Goal: Information Seeking & Learning: Find specific page/section

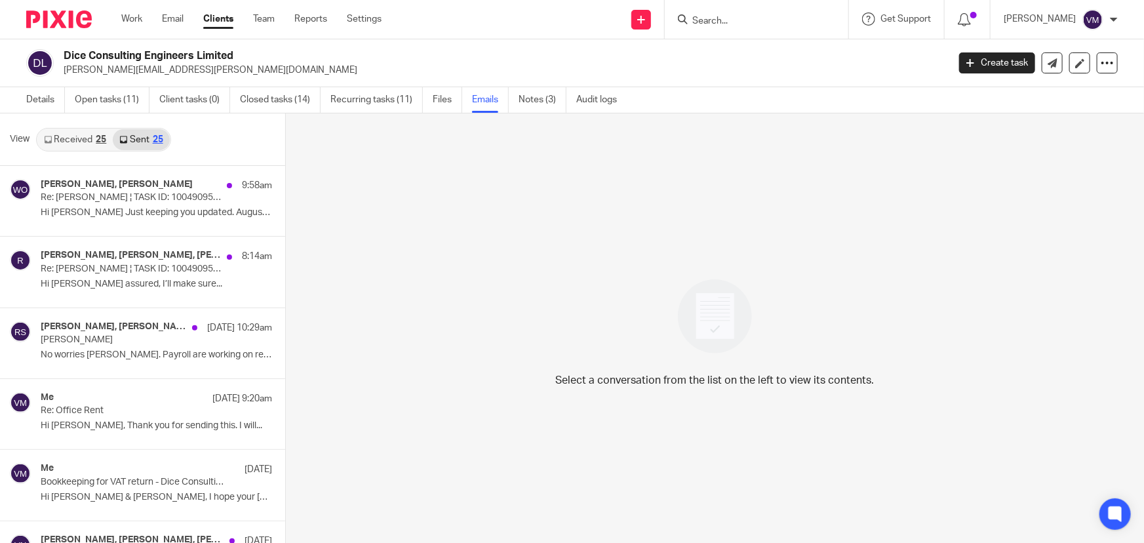
scroll to position [1, 0]
click at [62, 140] on link "Received 25" at bounding box center [74, 138] width 75 height 21
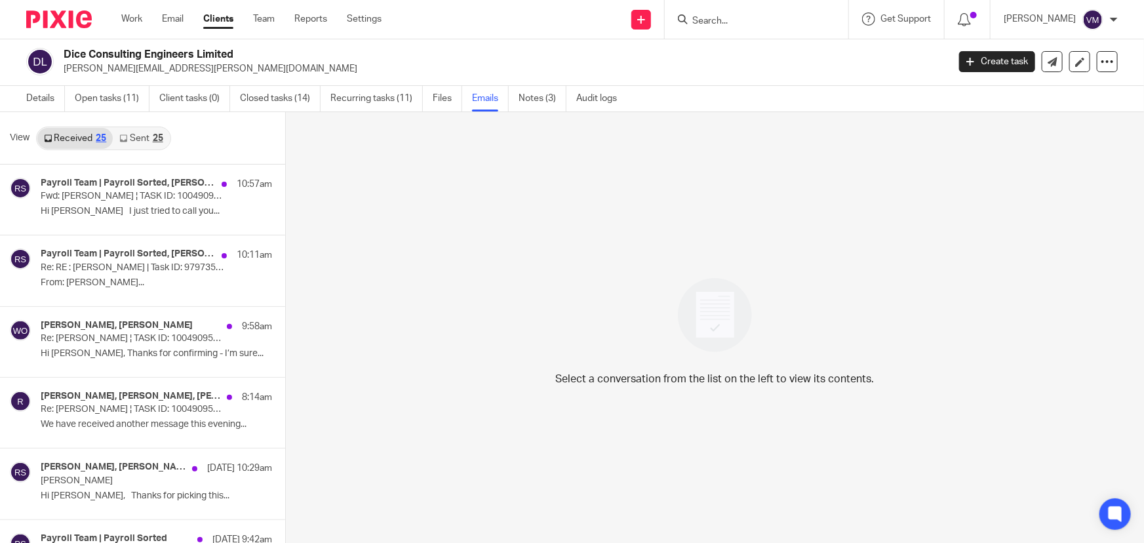
click at [141, 138] on link "Sent 25" at bounding box center [141, 138] width 56 height 21
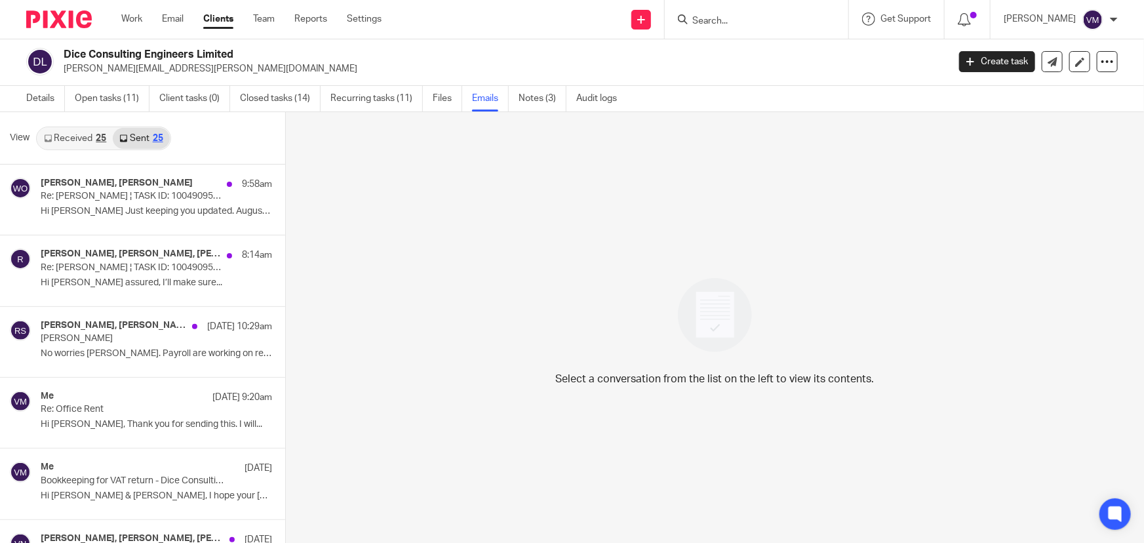
click at [88, 132] on link "Received 25" at bounding box center [74, 138] width 75 height 21
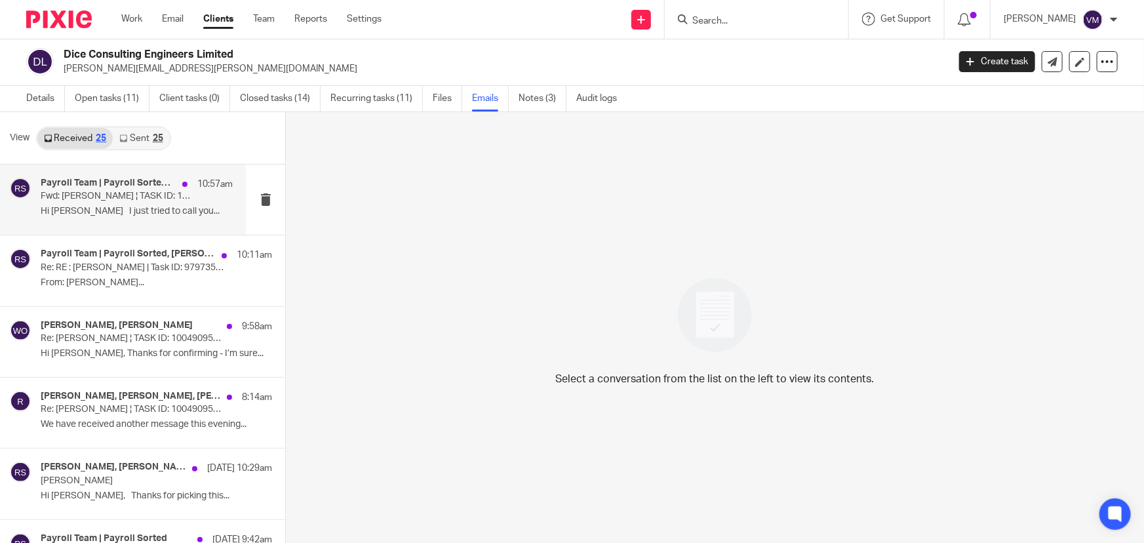
click at [107, 216] on div "Payroll Team | Payroll Sorted, Raj Somal 10:57am Fwd: Jon Svikis ¦ TASK ID: 100…" at bounding box center [137, 200] width 192 height 44
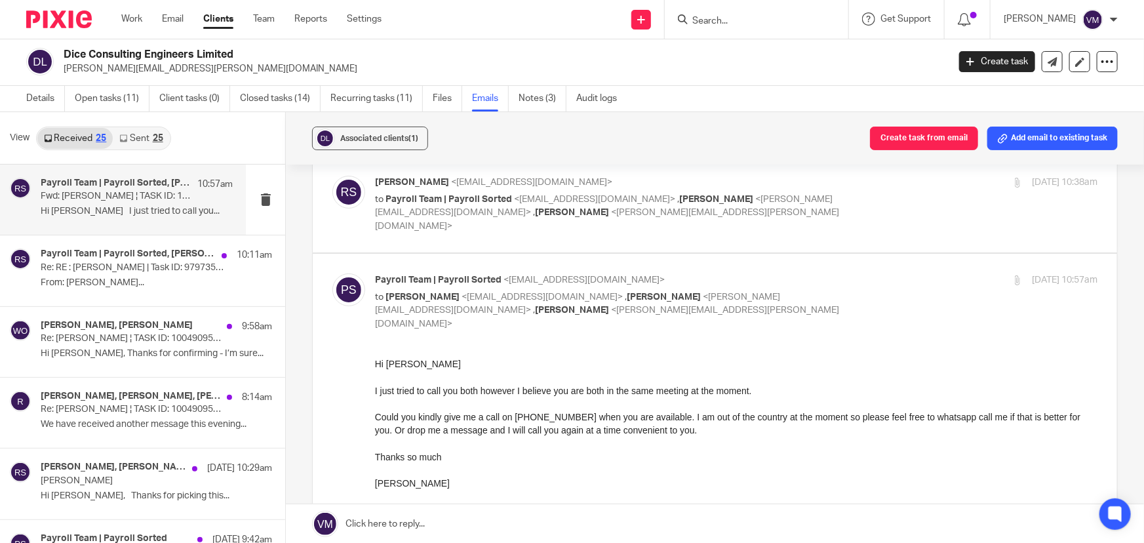
scroll to position [0, 0]
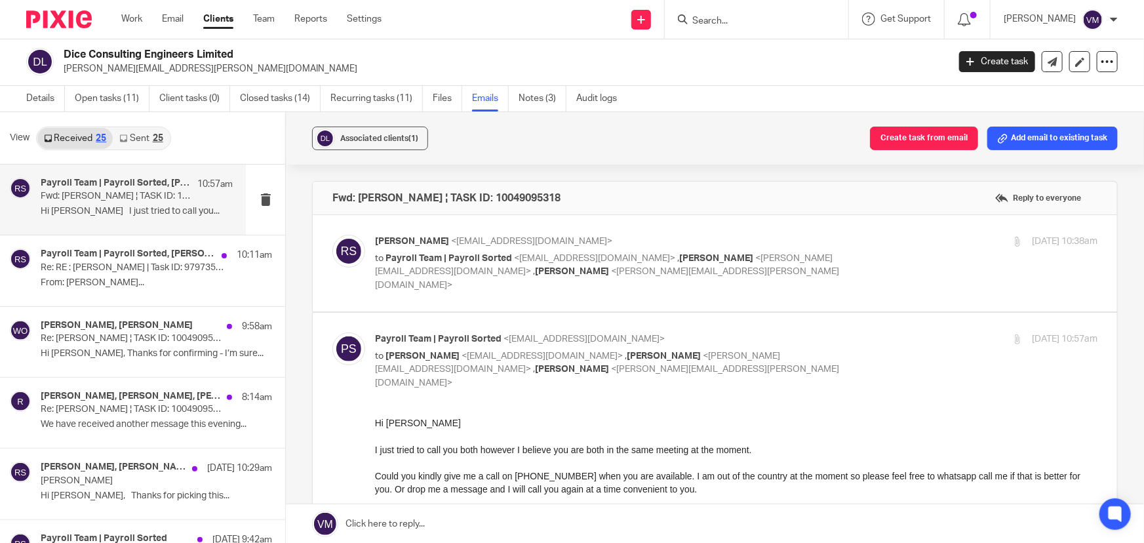
click at [145, 137] on link "Sent 25" at bounding box center [141, 138] width 56 height 21
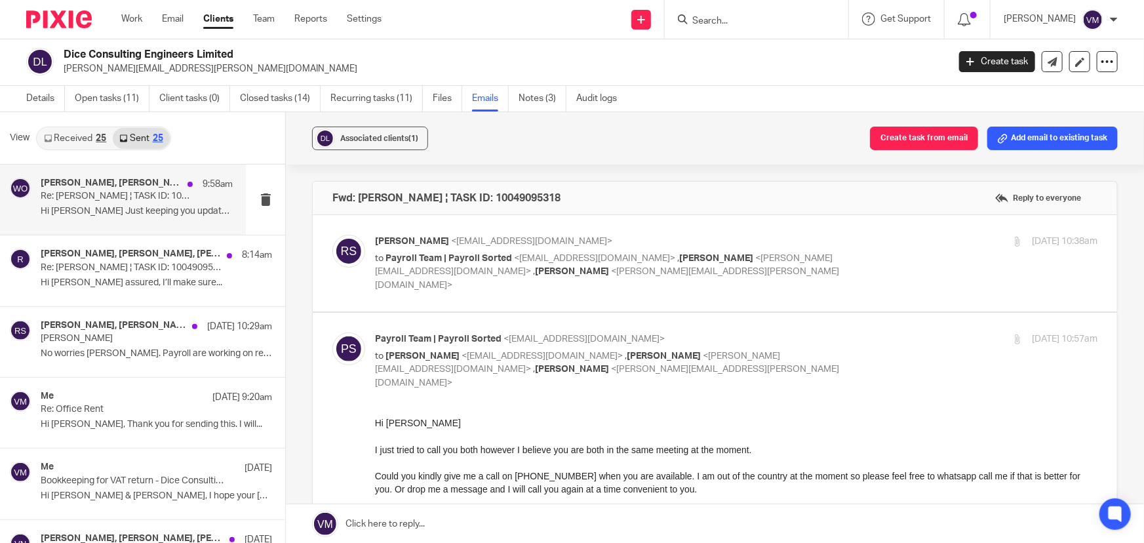
click at [125, 191] on p "Re: Jon Svikis ¦ TASK ID: 10049095318" at bounding box center [118, 196] width 154 height 11
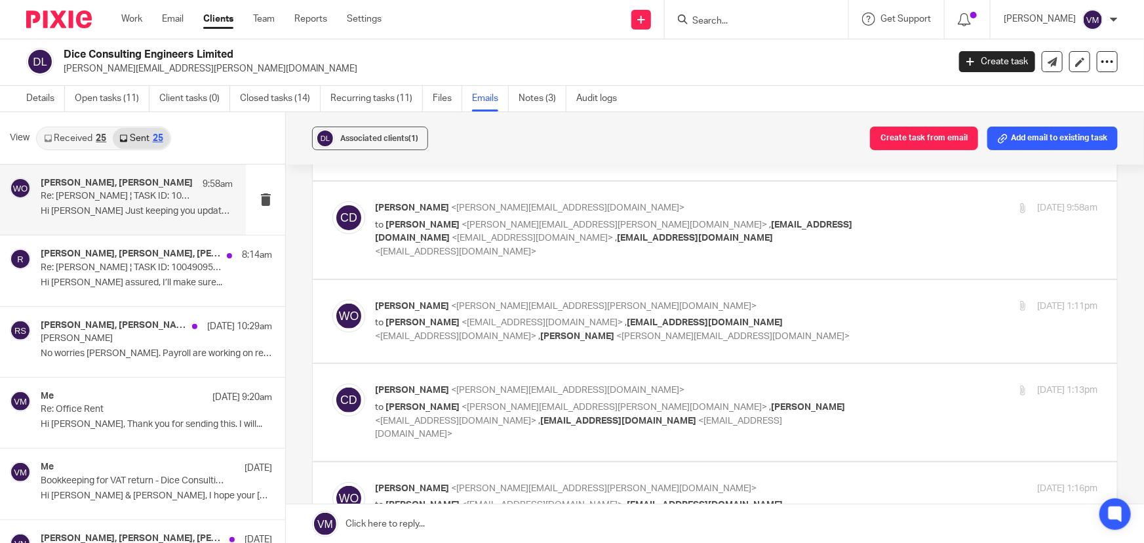
scroll to position [190, 0]
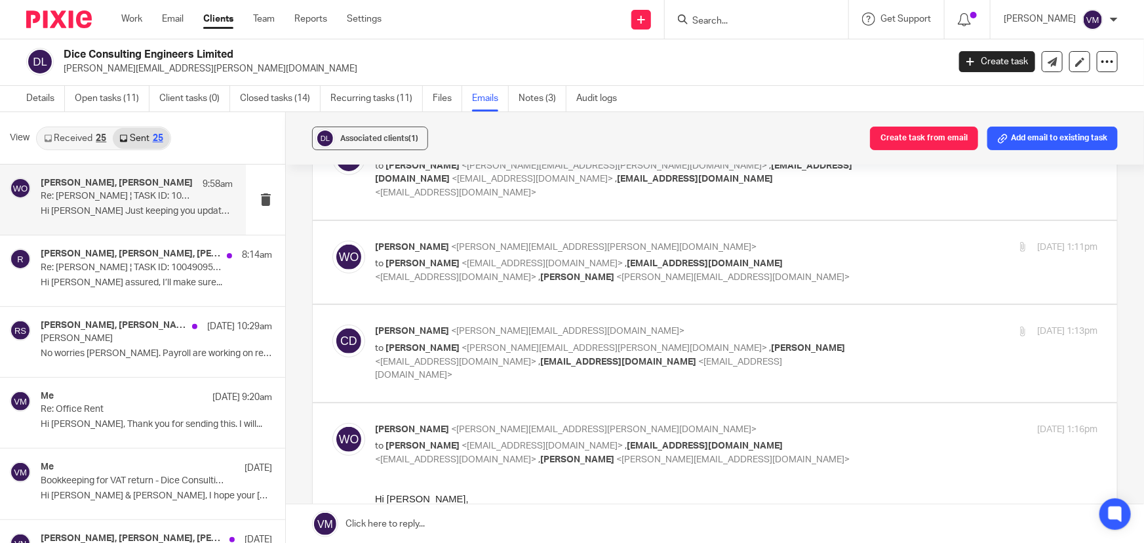
click at [898, 325] on div "16 Sep 2025 1:13pm" at bounding box center [977, 332] width 241 height 14
checkbox input "true"
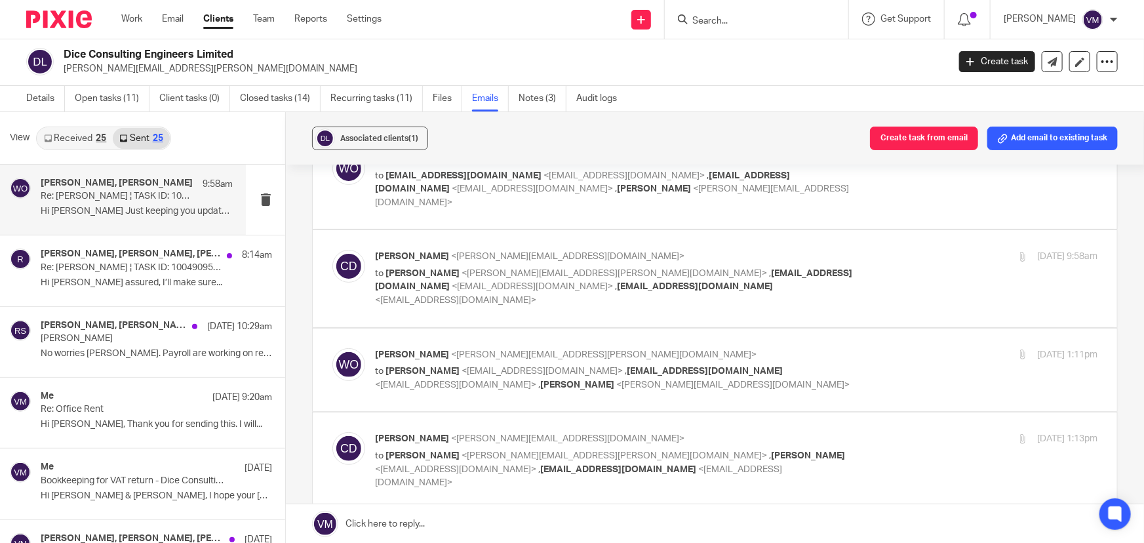
scroll to position [71, 0]
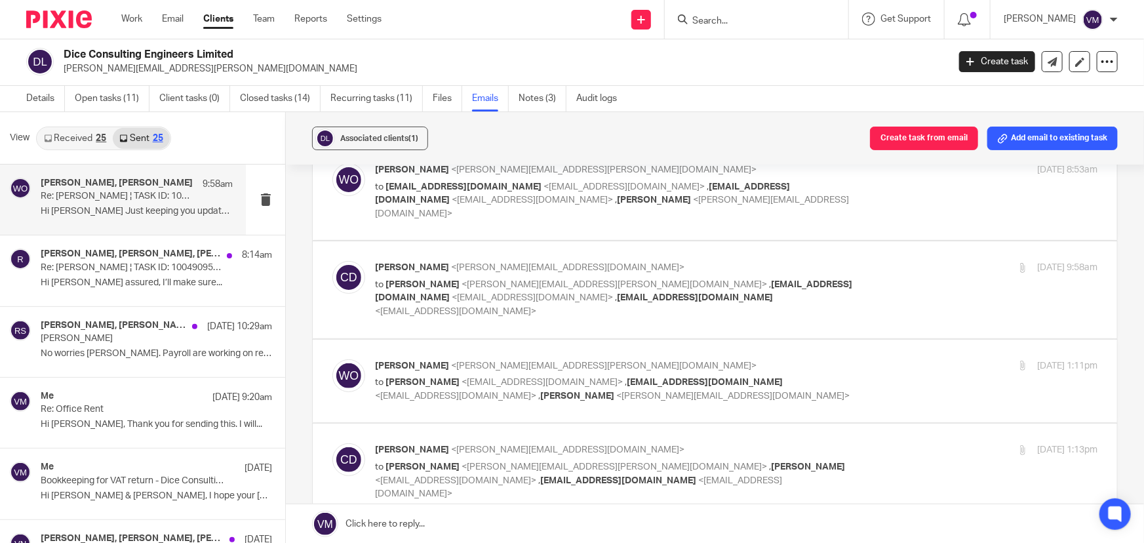
click at [882, 359] on div "16 Sep 2025 1:11pm" at bounding box center [977, 366] width 241 height 14
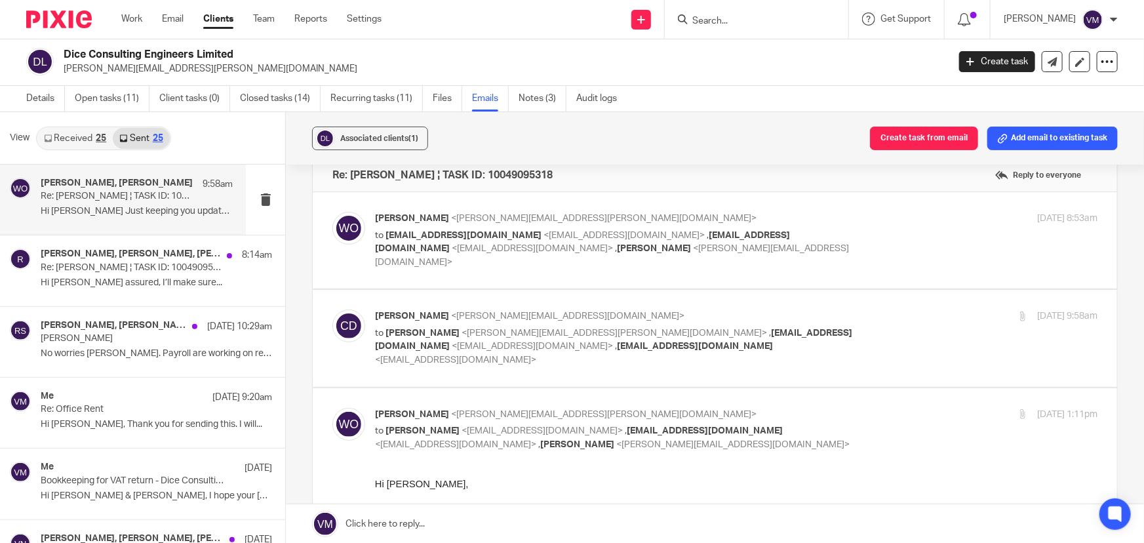
scroll to position [12, 0]
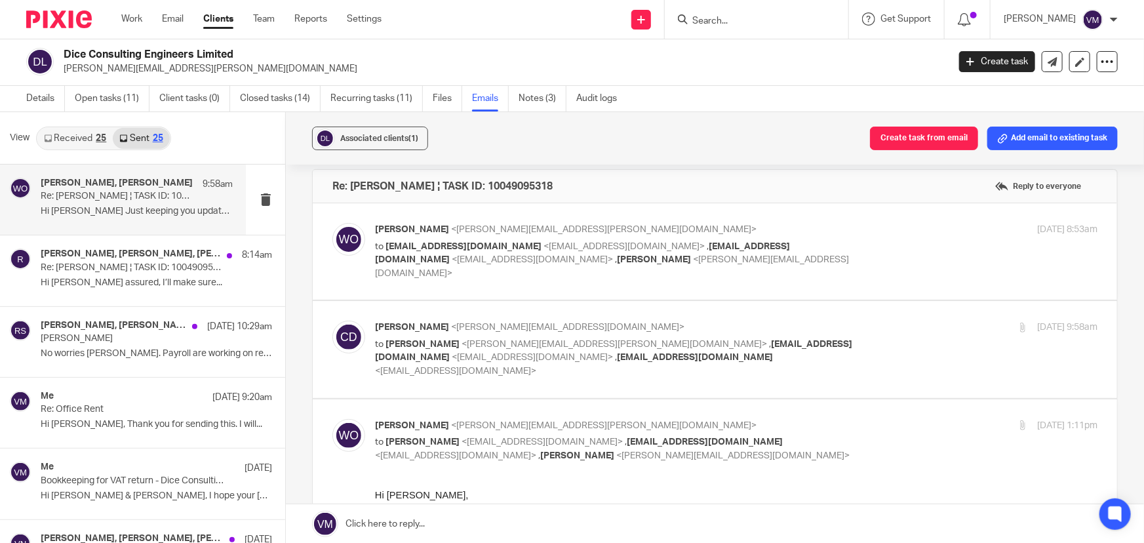
click at [893, 419] on div "16 Sep 2025 1:11pm" at bounding box center [977, 426] width 241 height 14
checkbox input "false"
click at [888, 321] on div "16 Sep 2025 9:58am" at bounding box center [977, 328] width 241 height 14
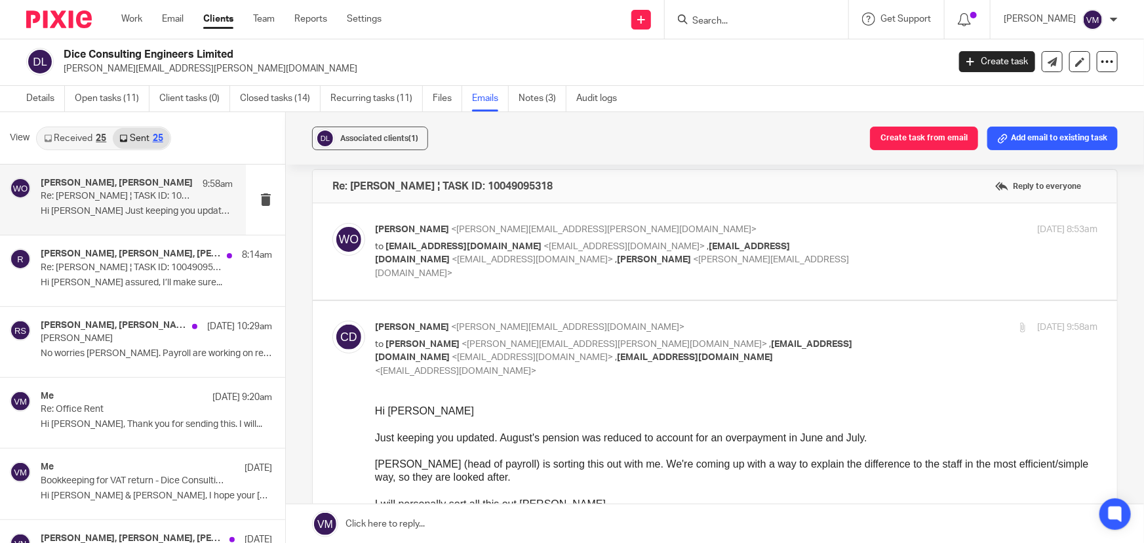
click at [332, 320] on input "checkbox" at bounding box center [332, 320] width 1 height 1
checkbox input "false"
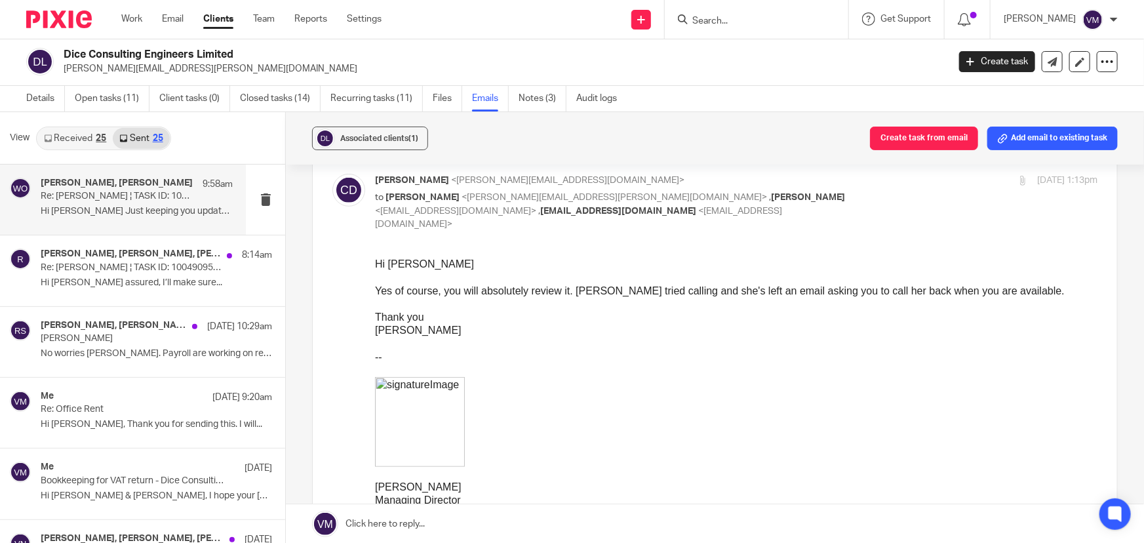
scroll to position [190, 0]
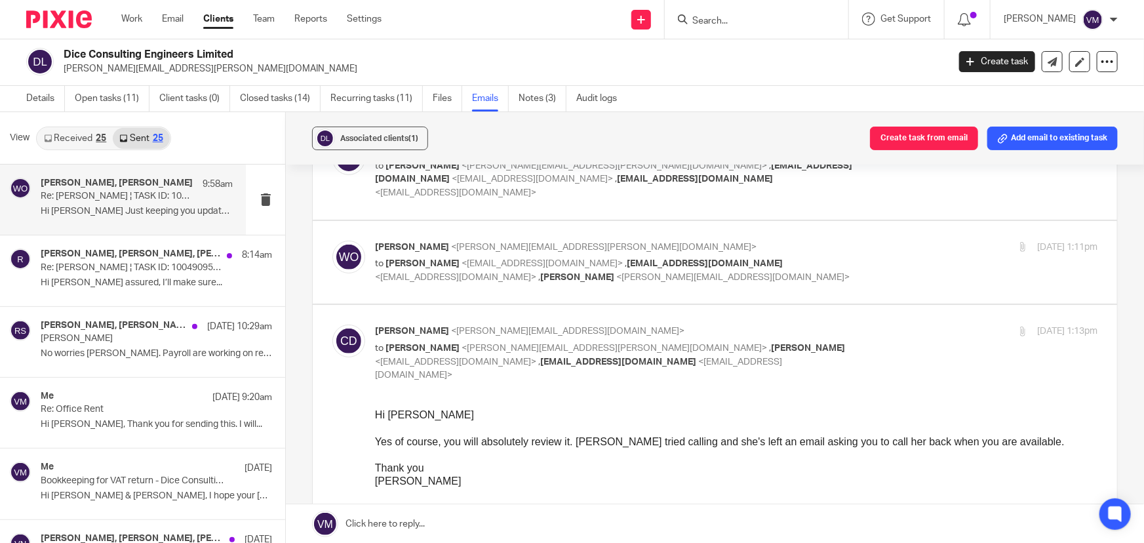
click at [883, 325] on div "16 Sep 2025 1:13pm" at bounding box center [977, 332] width 241 height 14
checkbox input "false"
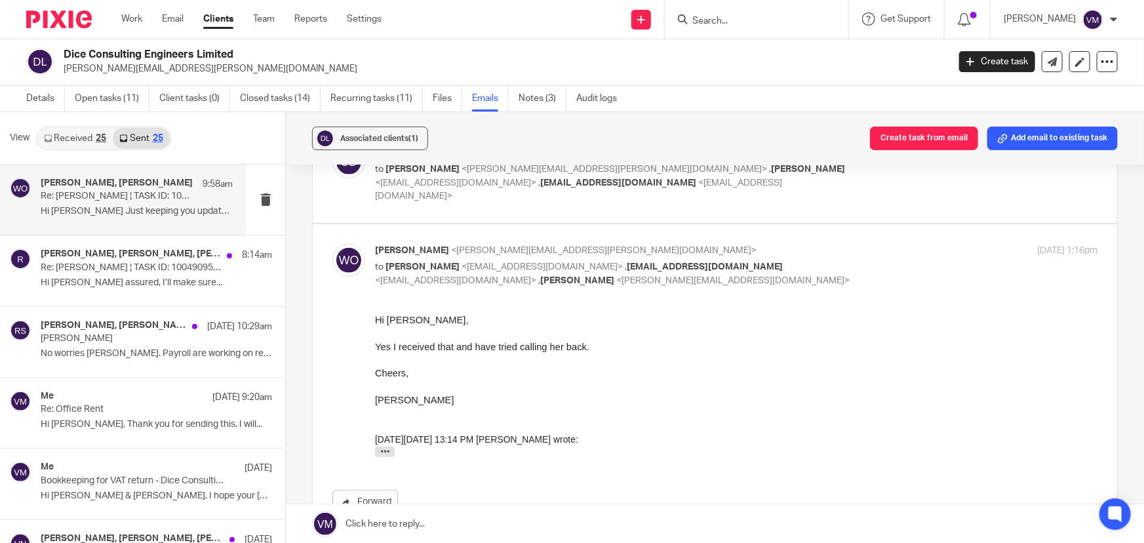
click at [912, 224] on label at bounding box center [715, 378] width 805 height 309
click at [332, 243] on input "checkbox" at bounding box center [332, 243] width 1 height 1
checkbox input "false"
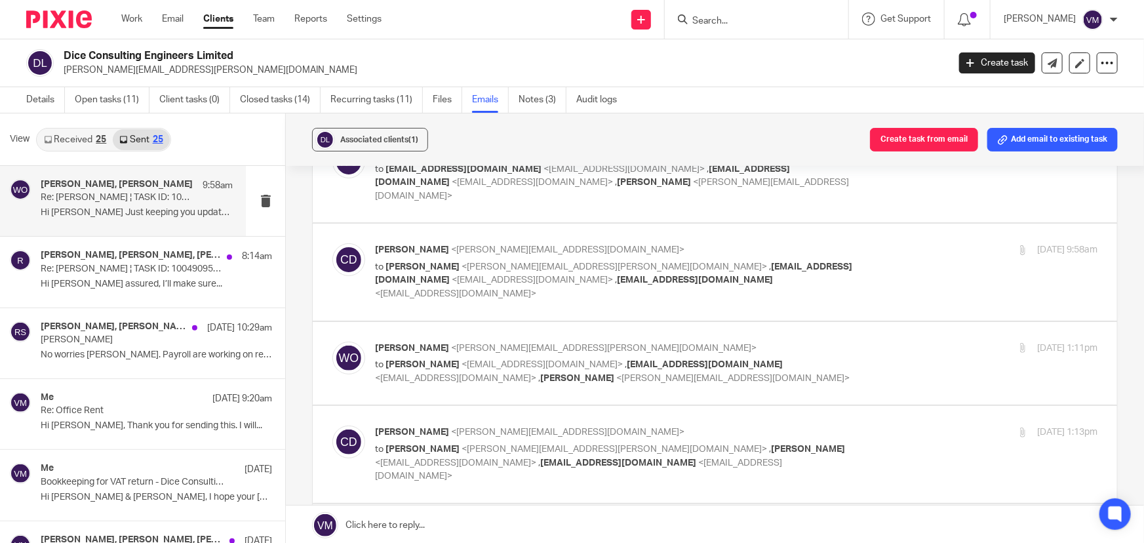
scroll to position [0, 0]
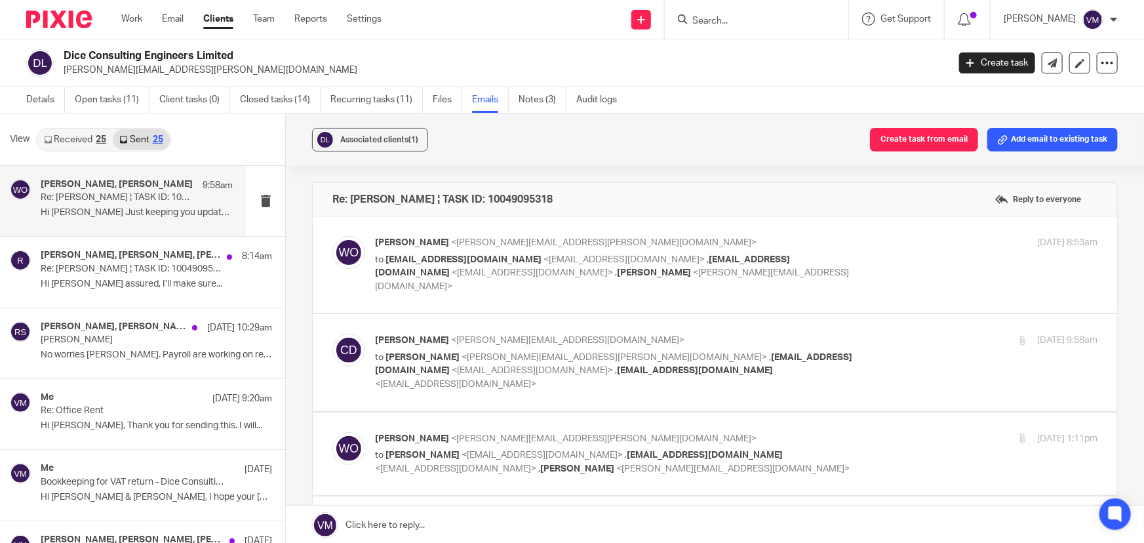
click at [838, 260] on p "to raj.somal@diceconsult.co.uk <raj.somal@diceconsult.co.uk> , payroll@payrolls…" at bounding box center [616, 273] width 482 height 41
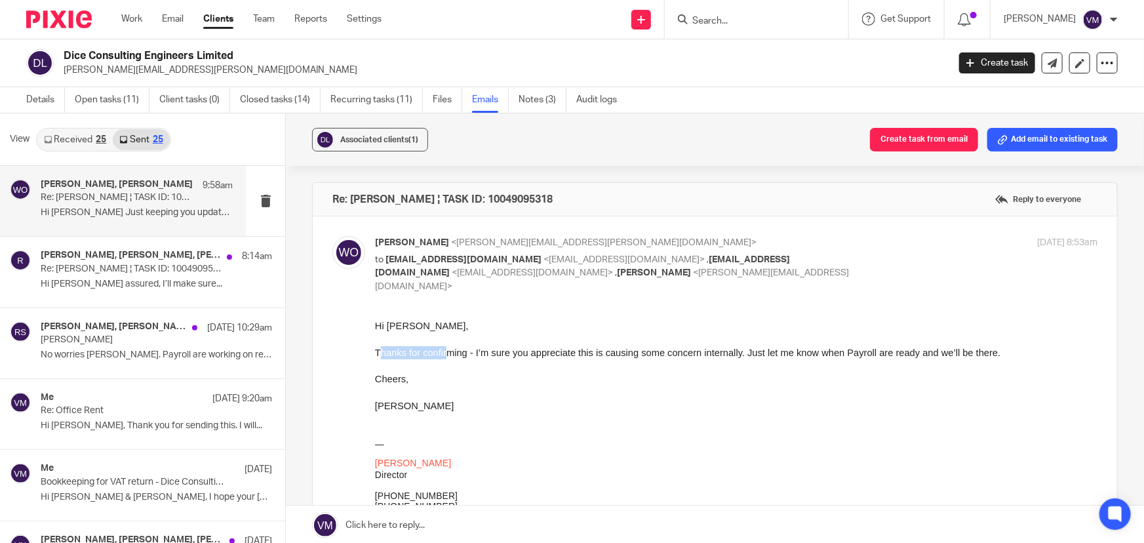
drag, startPoint x: 383, startPoint y: 352, endPoint x: 448, endPoint y: 355, distance: 65.0
click at [447, 355] on div "Thanks for confirming - I’m sure you appreciate this is causing some concern in…" at bounding box center [736, 352] width 723 height 13
click at [549, 368] on div at bounding box center [736, 365] width 723 height 13
click at [916, 233] on label at bounding box center [715, 547] width 805 height 663
click at [332, 235] on input "checkbox" at bounding box center [332, 235] width 1 height 1
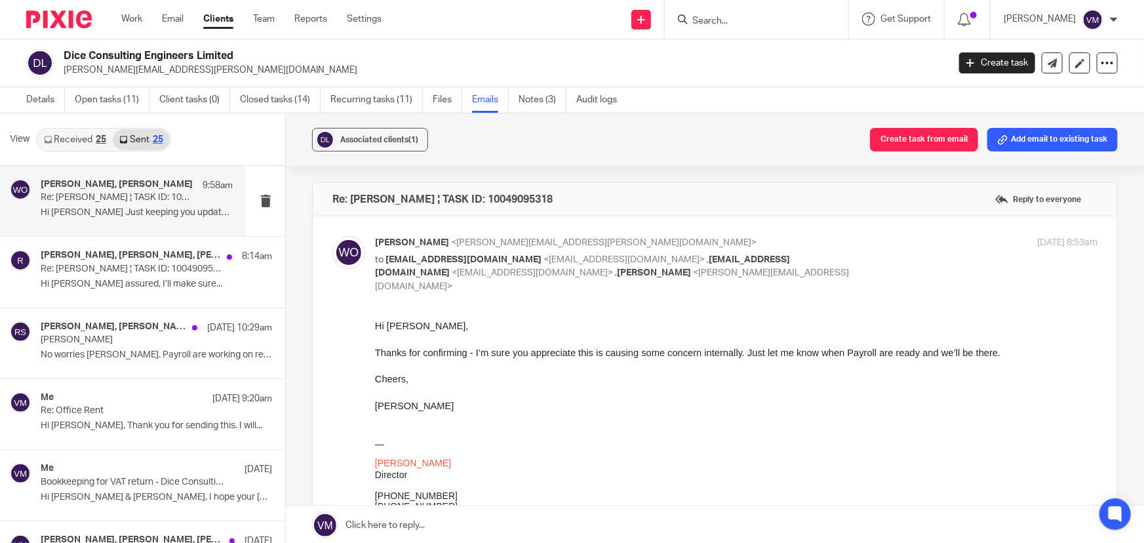
checkbox input "false"
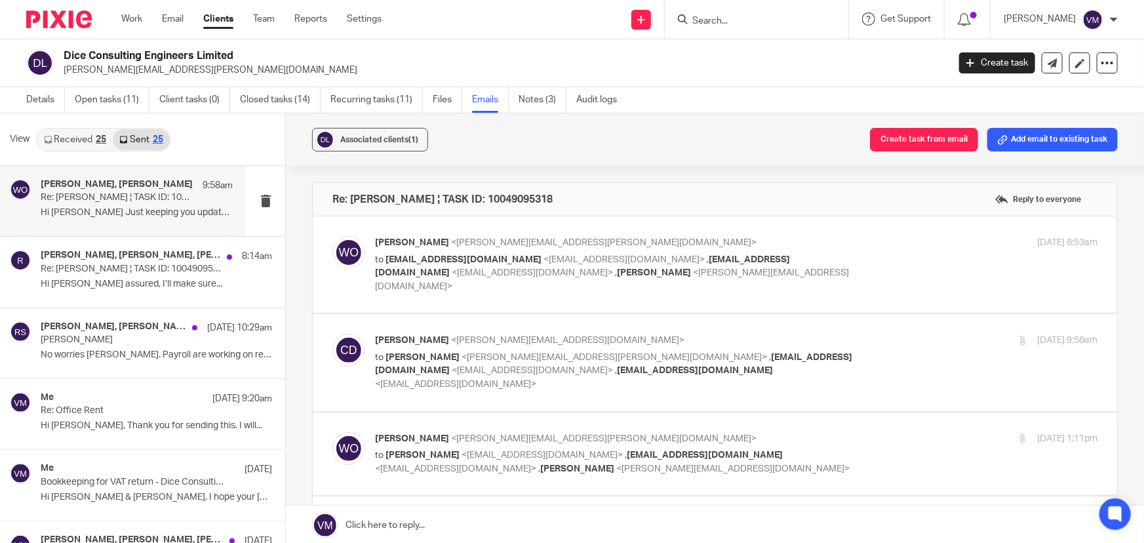
click at [904, 334] on div "16 Sep 2025 9:58am" at bounding box center [977, 341] width 241 height 14
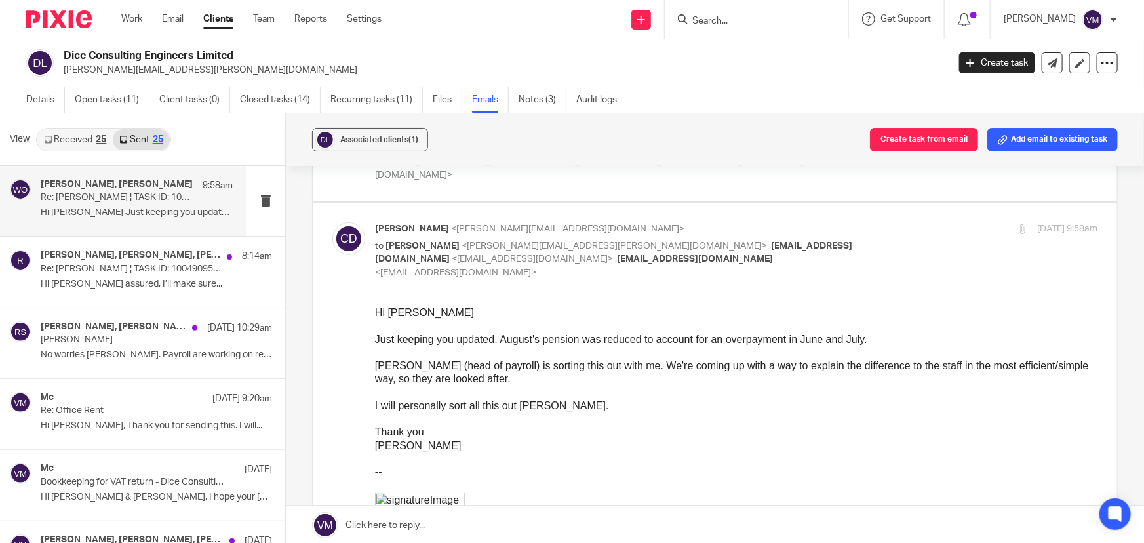
scroll to position [119, 0]
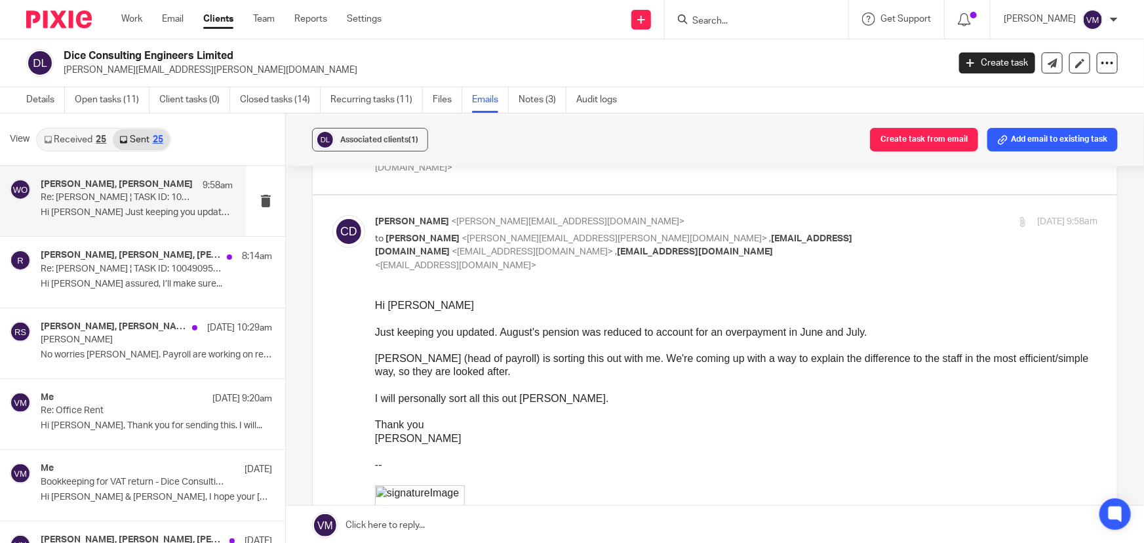
drag, startPoint x: 747, startPoint y: 605, endPoint x: 477, endPoint y: 339, distance: 378.8
drag, startPoint x: 380, startPoint y: 332, endPoint x: 450, endPoint y: 337, distance: 69.7
click at [450, 337] on div "Just keeping you updated. August's pension was reduced to account for an overpa…" at bounding box center [736, 331] width 723 height 13
click at [827, 347] on div at bounding box center [736, 344] width 723 height 13
drag, startPoint x: 382, startPoint y: 355, endPoint x: 494, endPoint y: 357, distance: 112.1
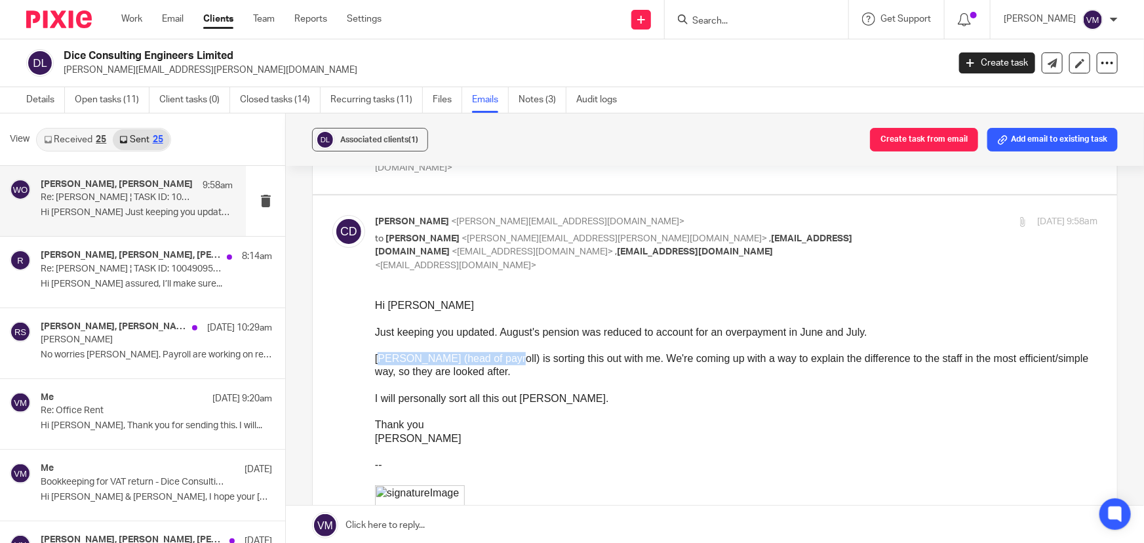
click at [494, 357] on div "Natalie (head of payroll) is sorting this out with me. We're coming up with a w…" at bounding box center [736, 364] width 723 height 27
click at [567, 380] on div at bounding box center [736, 384] width 723 height 13
click at [332, 214] on input "checkbox" at bounding box center [332, 214] width 1 height 1
checkbox input "false"
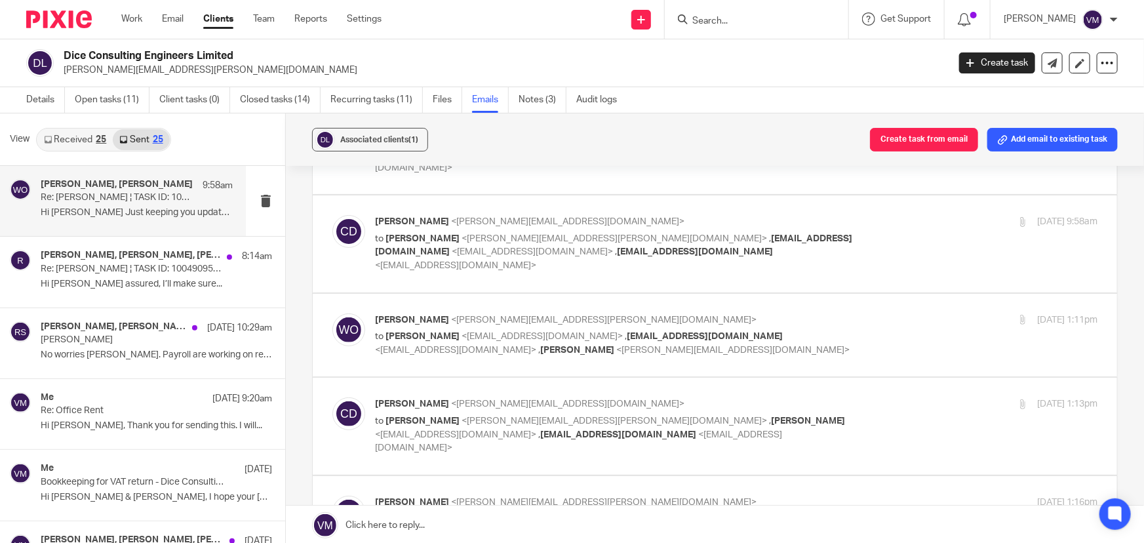
click at [918, 313] on div "16 Sep 2025 1:11pm" at bounding box center [977, 320] width 241 height 14
checkbox input "true"
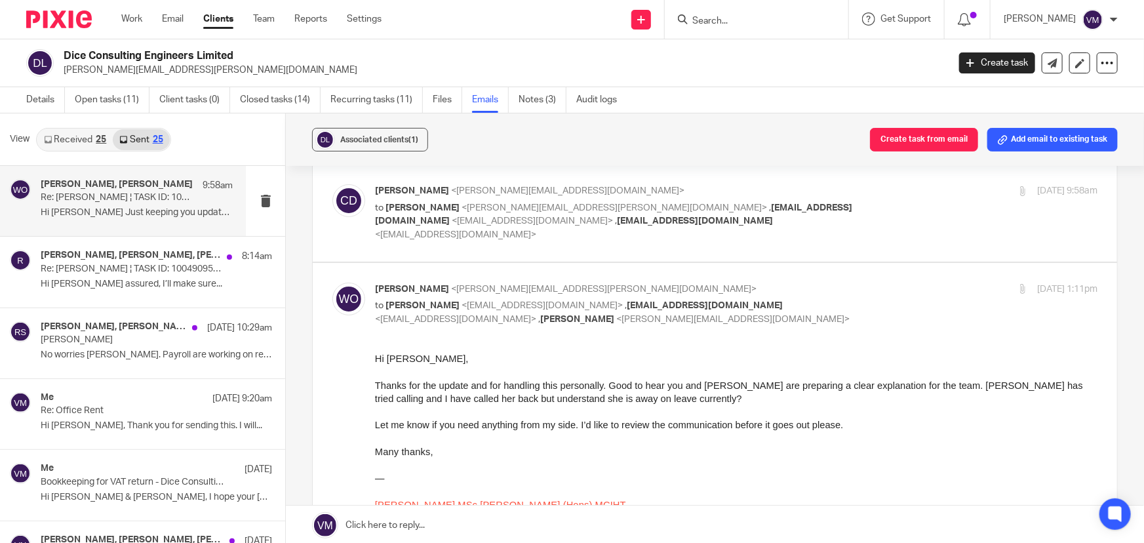
scroll to position [178, 0]
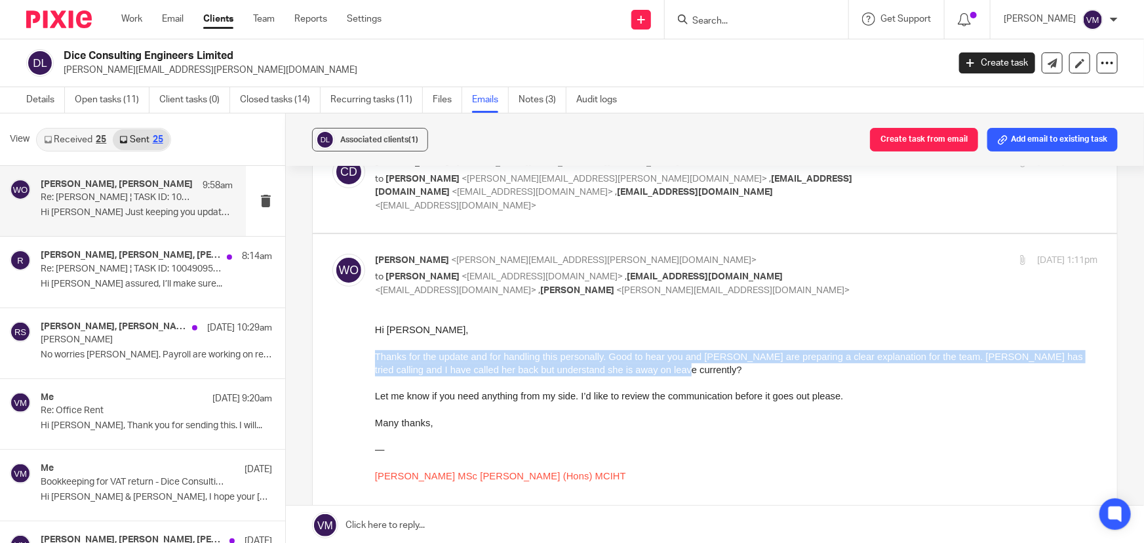
drag, startPoint x: 376, startPoint y: 356, endPoint x: 729, endPoint y: 364, distance: 352.8
click at [728, 363] on p "Thanks for the update and for handling this personally. Good to hear you and Na…" at bounding box center [736, 363] width 723 height 27
click at [772, 375] on p "Thanks for the update and for handling this personally. Good to hear you and Na…" at bounding box center [736, 363] width 723 height 27
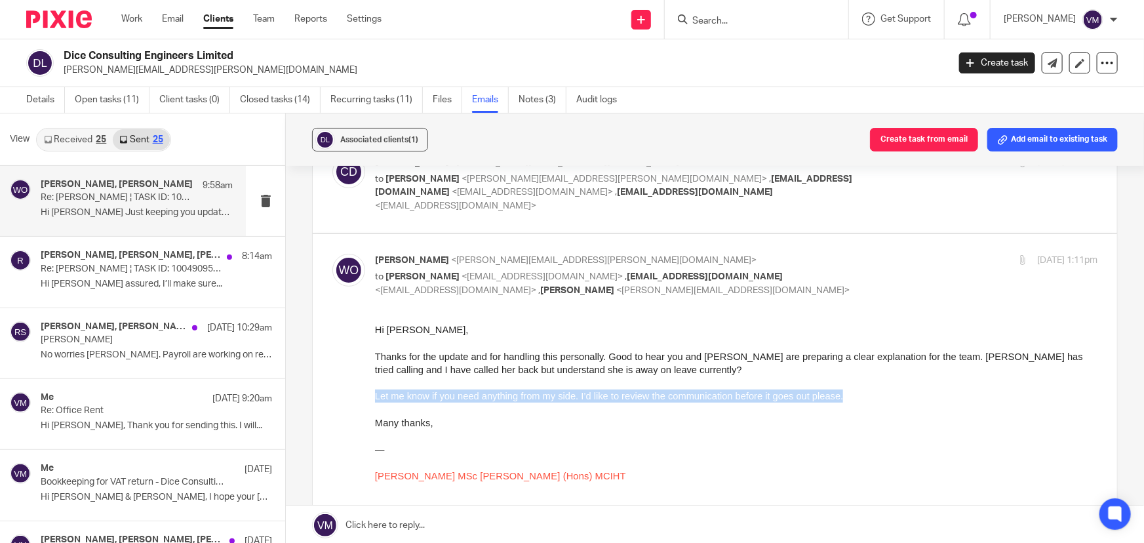
drag, startPoint x: 376, startPoint y: 396, endPoint x: 852, endPoint y: 399, distance: 475.4
click at [852, 399] on p "Let me know if you need anything from my side. I’d like to review the communica…" at bounding box center [736, 395] width 723 height 13
click at [884, 406] on p at bounding box center [736, 409] width 723 height 13
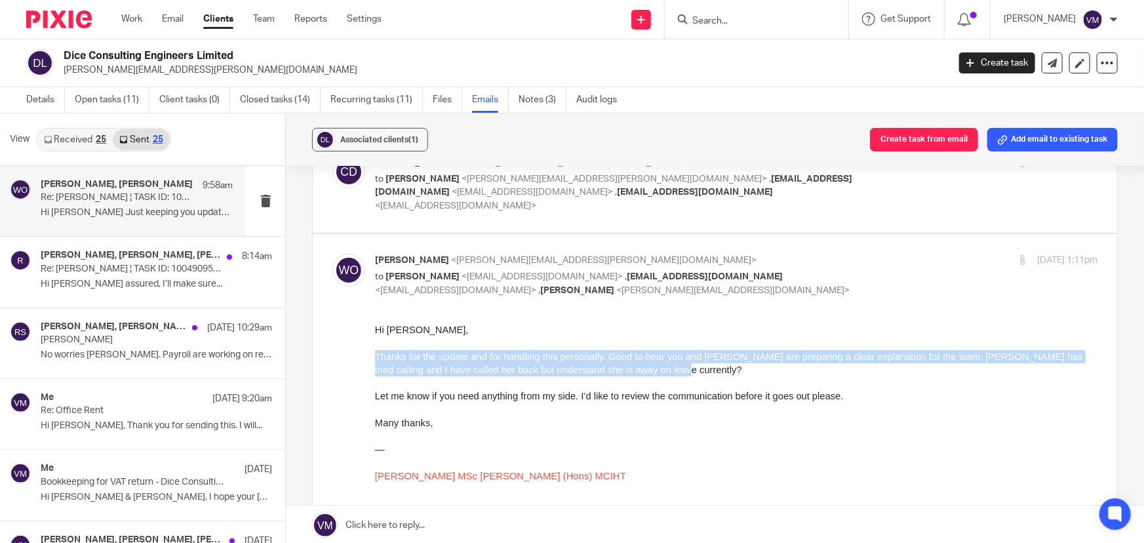
drag, startPoint x: 376, startPoint y: 351, endPoint x: 751, endPoint y: 374, distance: 375.8
click at [751, 374] on p "Thanks for the update and for handling this personally. Good to hear you and Na…" at bounding box center [736, 363] width 723 height 27
click at [766, 376] on p "Thanks for the update and for handling this personally. Good to hear you and Na…" at bounding box center [736, 363] width 723 height 27
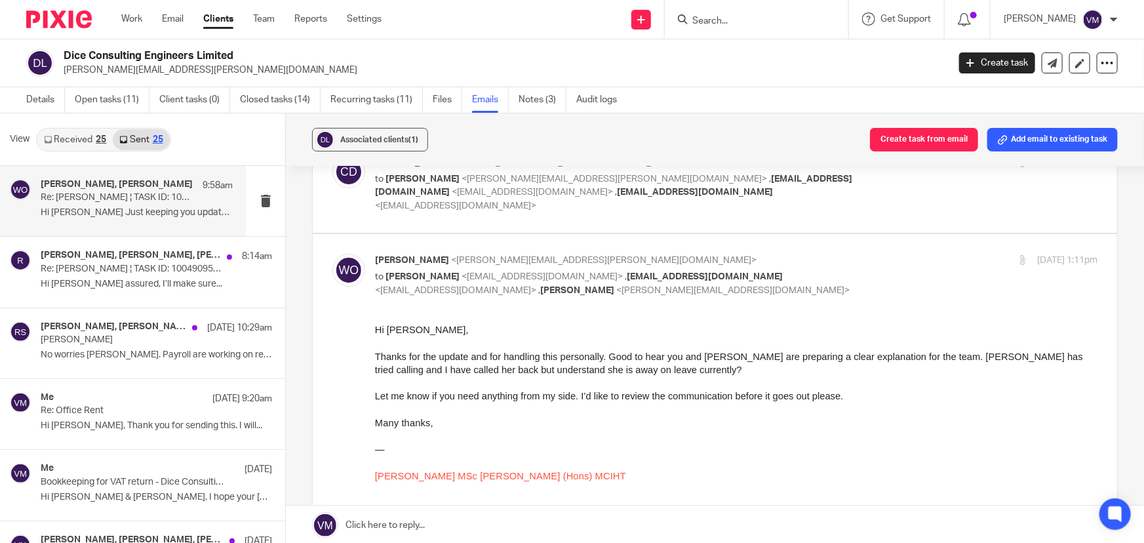
drag, startPoint x: 746, startPoint y: 654, endPoint x: 409, endPoint y: 360, distance: 447.1
click at [397, 361] on span "Thanks for the update and for handling this personally. Good to hear you and Na…" at bounding box center [729, 363] width 708 height 24
drag, startPoint x: 579, startPoint y: 396, endPoint x: 868, endPoint y: 406, distance: 289.3
click at [904, 397] on p "Let me know if you need anything from my side. I’d like to review the communica…" at bounding box center [736, 395] width 723 height 13
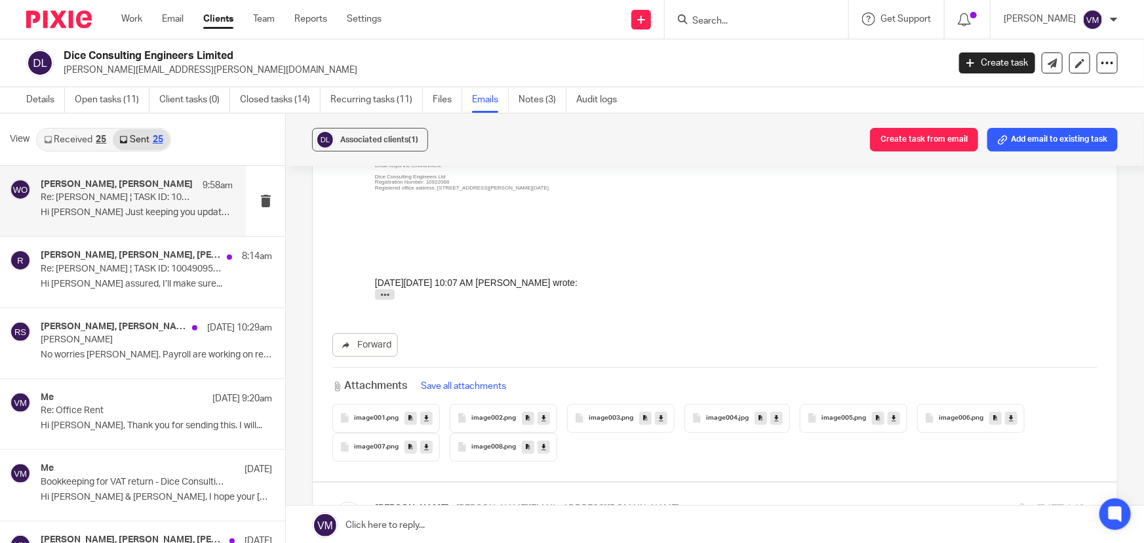
scroll to position [1013, 0]
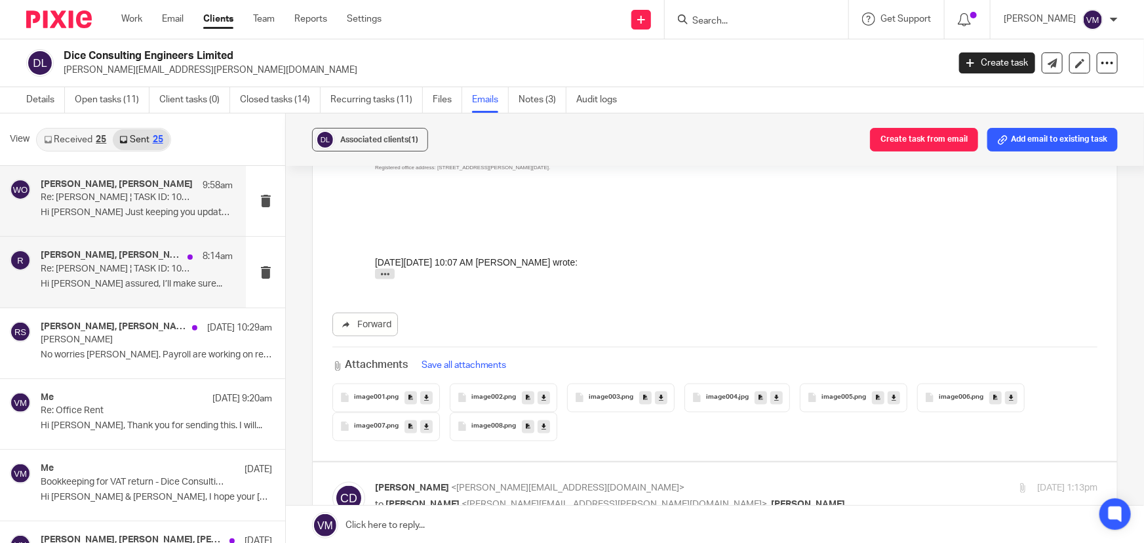
click at [99, 281] on p "Hi Wayne Rest assured, I’ll make sure..." at bounding box center [137, 284] width 192 height 11
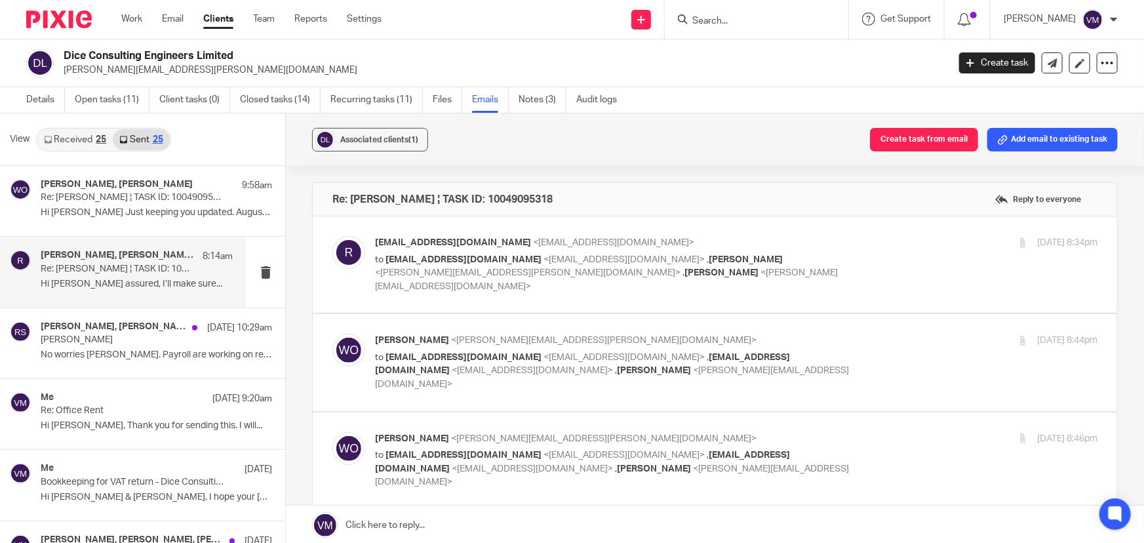
scroll to position [0, 0]
click at [78, 134] on link "Received 25" at bounding box center [74, 139] width 75 height 21
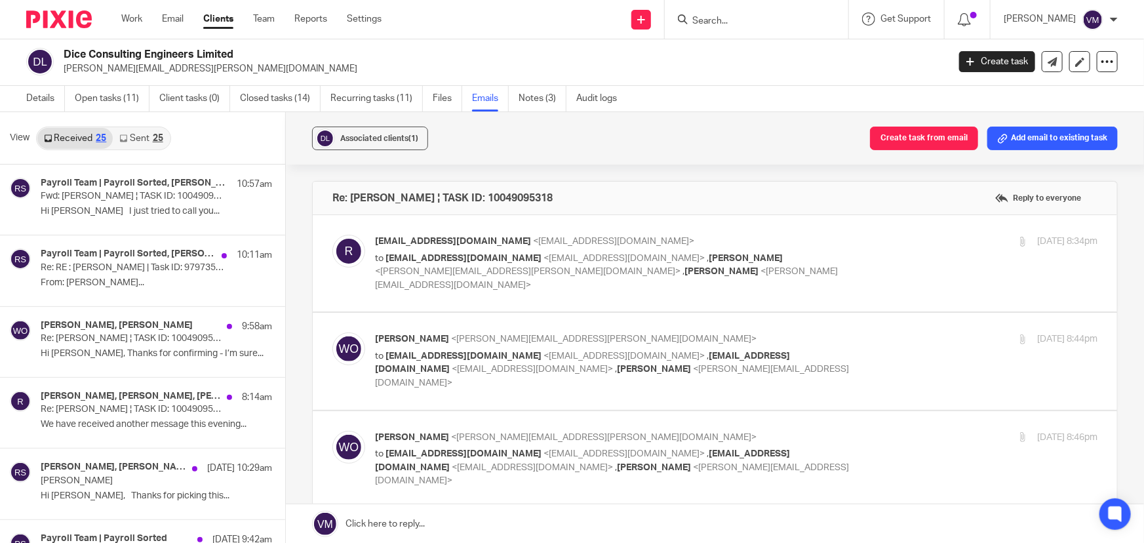
click at [761, 22] on input "Search" at bounding box center [750, 22] width 118 height 12
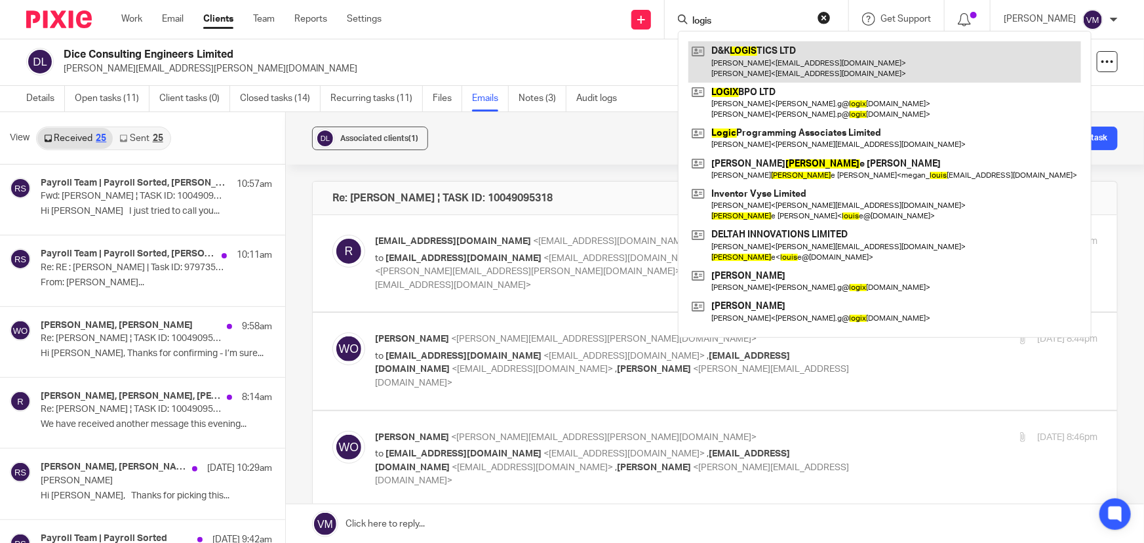
type input "logis"
click at [795, 66] on link at bounding box center [884, 61] width 393 height 41
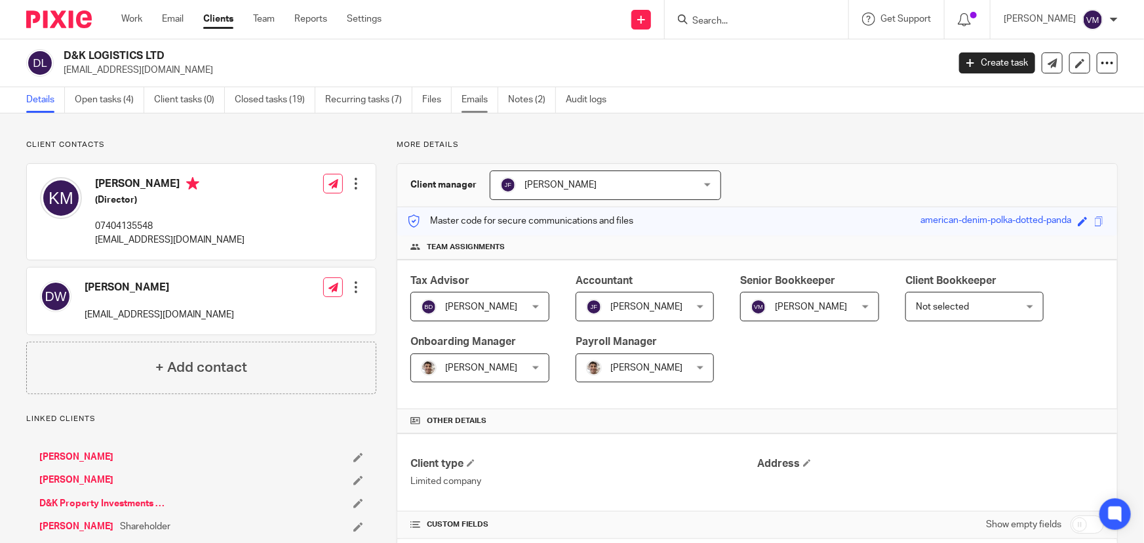
click at [475, 98] on link "Emails" at bounding box center [480, 100] width 37 height 26
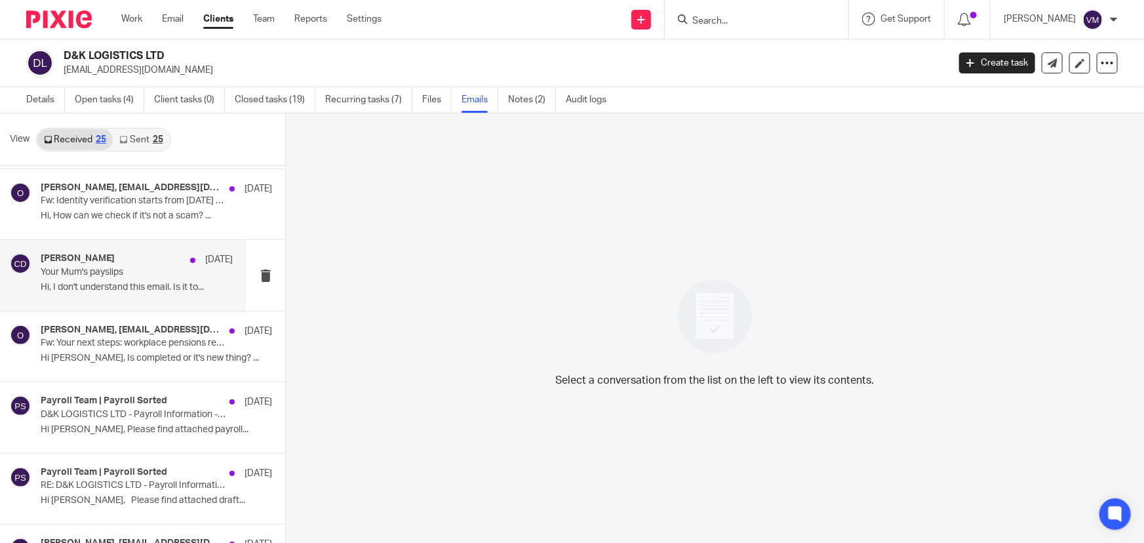
scroll to position [298, 0]
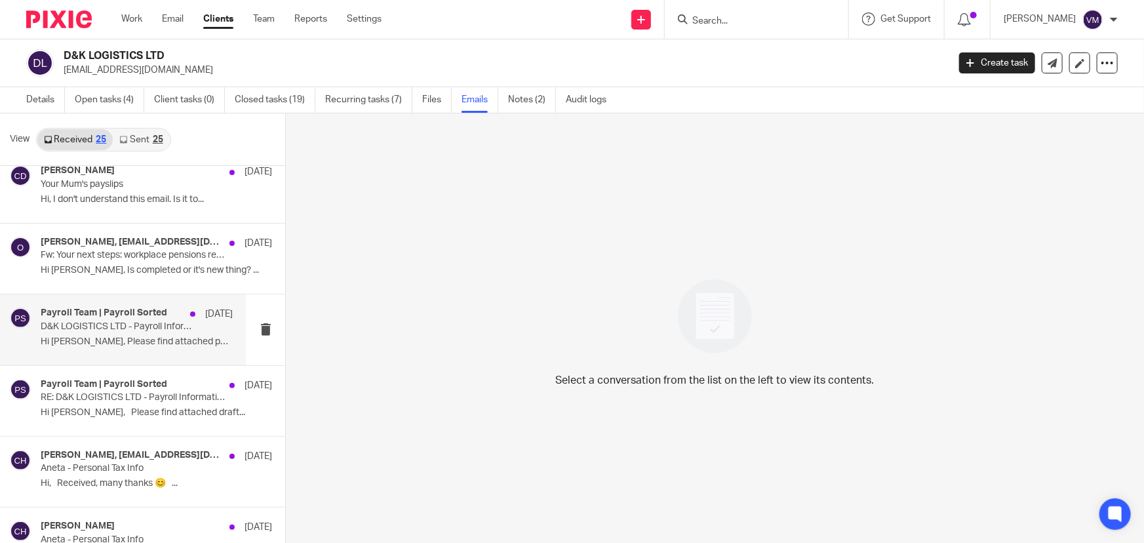
click at [111, 332] on div "Payroll Team | Payroll Sorted [DATE] D&K LOGISTICS LTD - Payroll Information - …" at bounding box center [137, 330] width 192 height 44
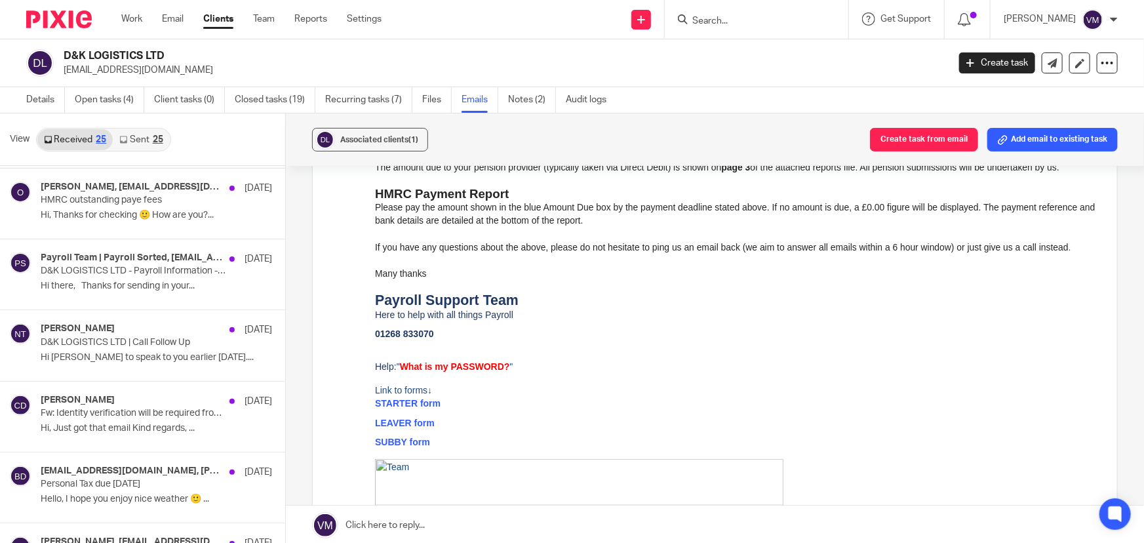
scroll to position [715, 0]
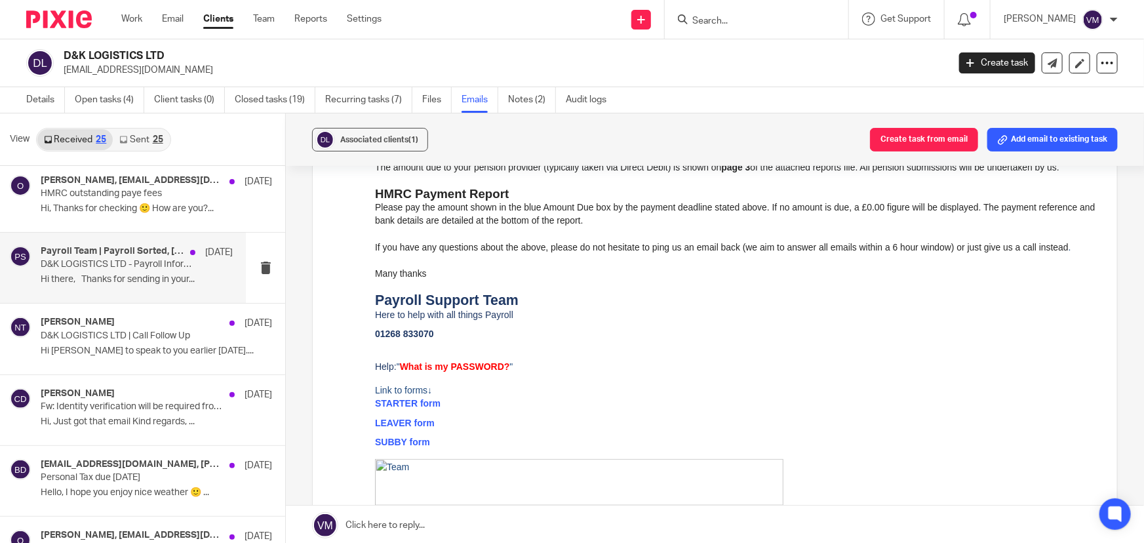
click at [110, 285] on div "Payroll Team | Payroll Sorted, office@dklogistics.eu 29 Aug D&K LOGISTICS LTD -…" at bounding box center [137, 268] width 192 height 44
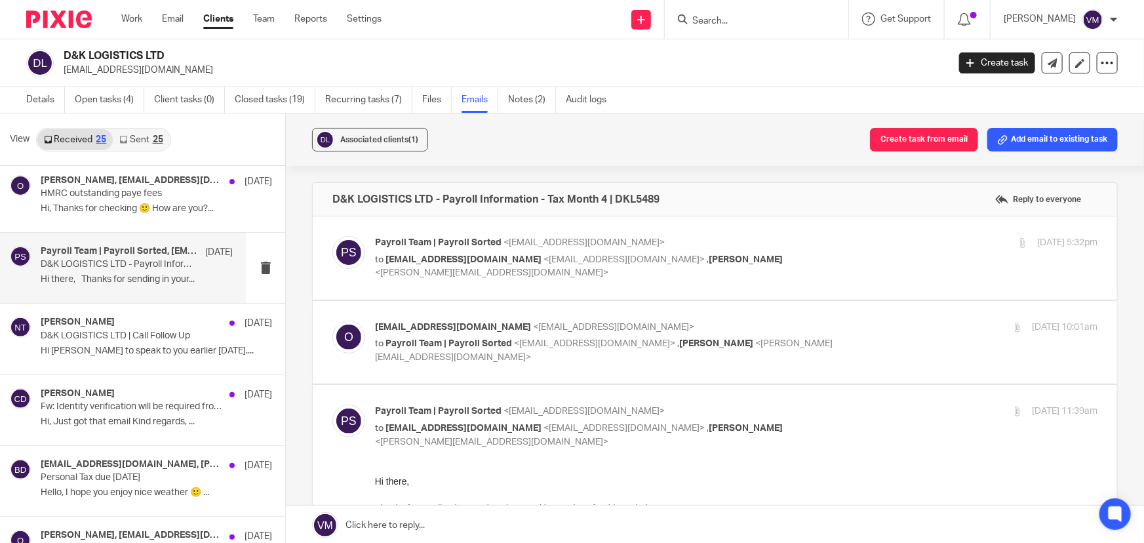
scroll to position [0, 0]
click at [862, 235] on label at bounding box center [715, 257] width 805 height 83
click at [332, 235] on input "checkbox" at bounding box center [332, 235] width 1 height 1
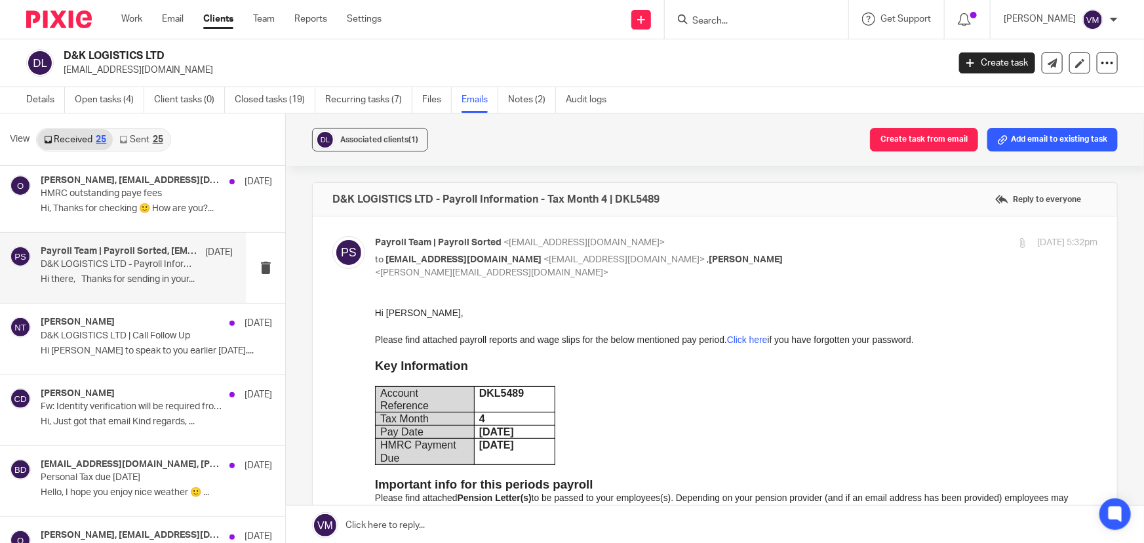
click at [332, 235] on input "checkbox" at bounding box center [332, 235] width 1 height 1
checkbox input "false"
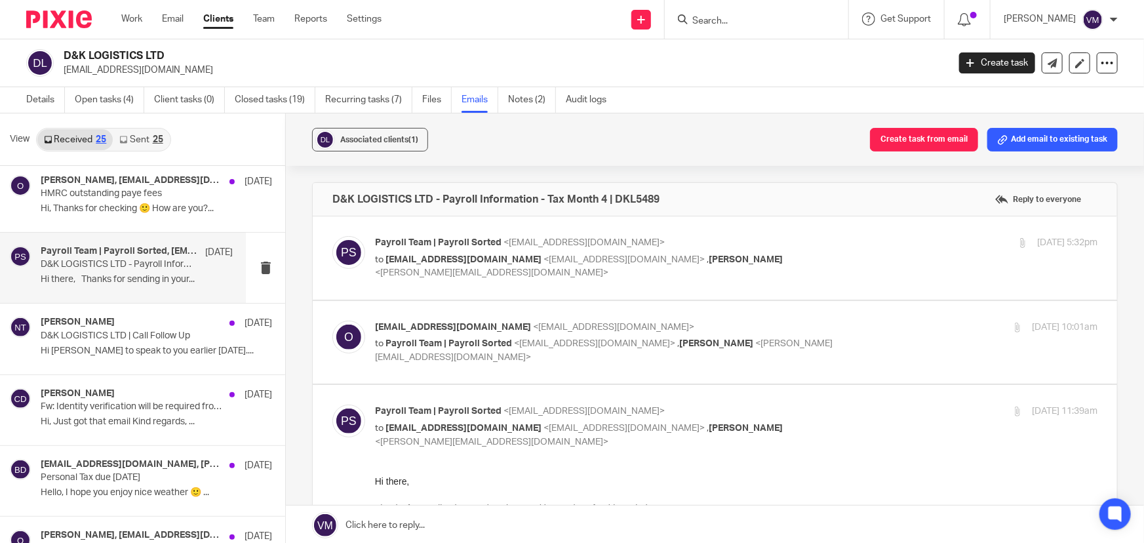
click at [845, 309] on label at bounding box center [715, 342] width 805 height 83
click at [332, 320] on input "checkbox" at bounding box center [332, 320] width 1 height 1
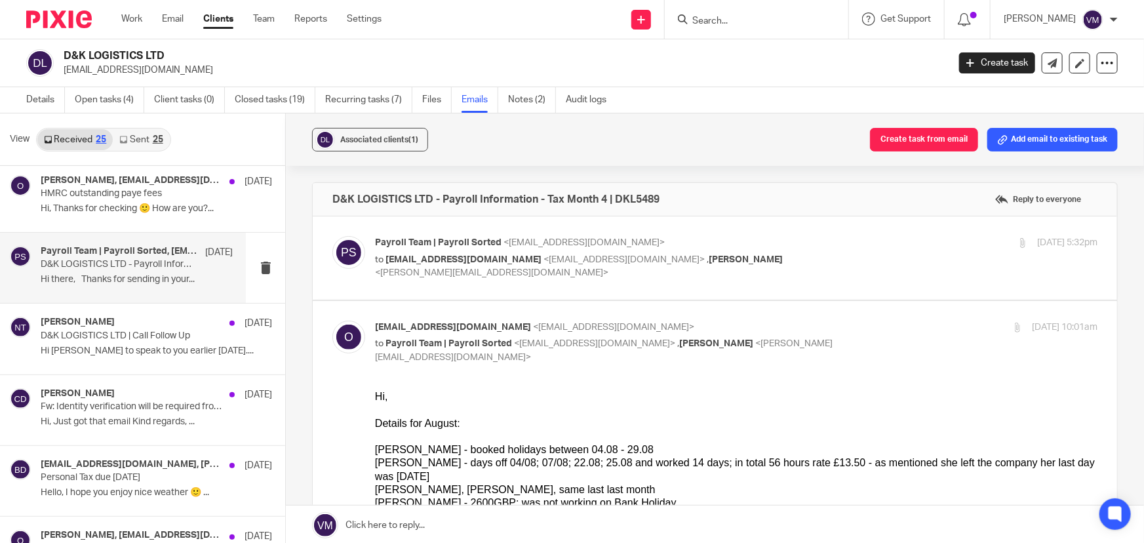
scroll to position [178, 0]
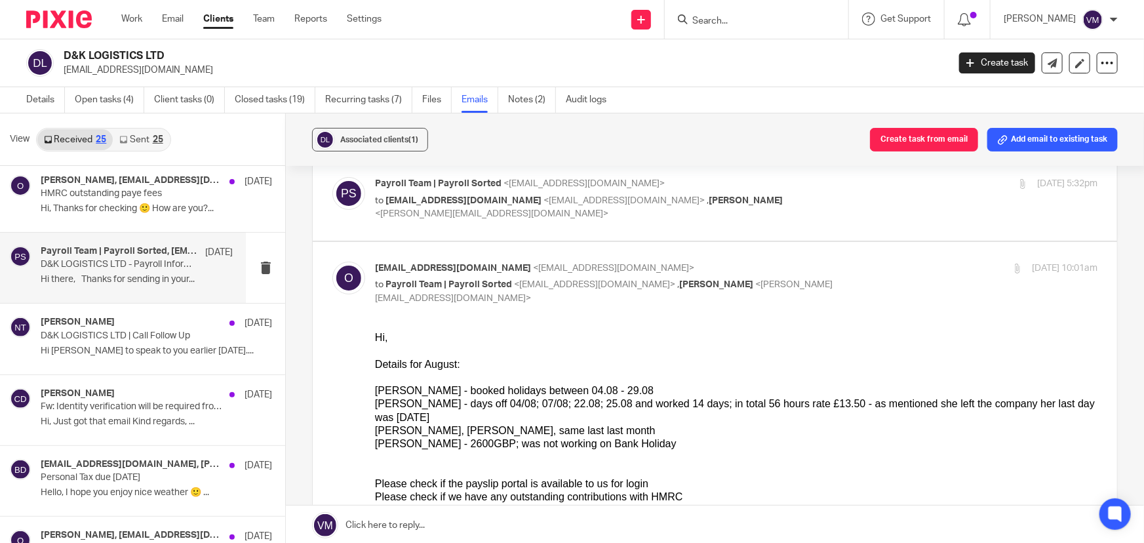
click at [332, 261] on input "checkbox" at bounding box center [332, 261] width 1 height 1
checkbox input "false"
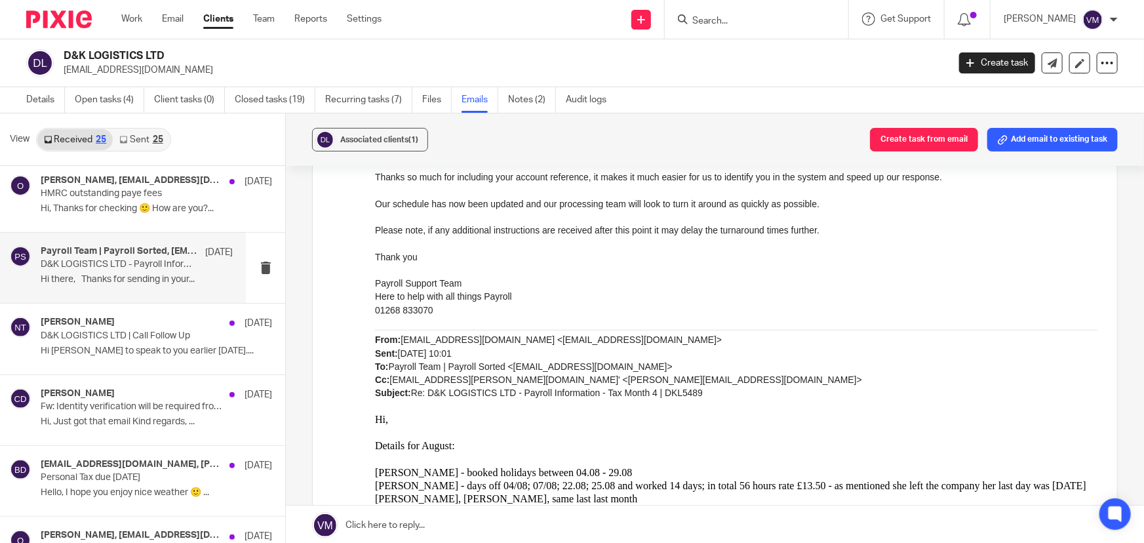
scroll to position [656, 0]
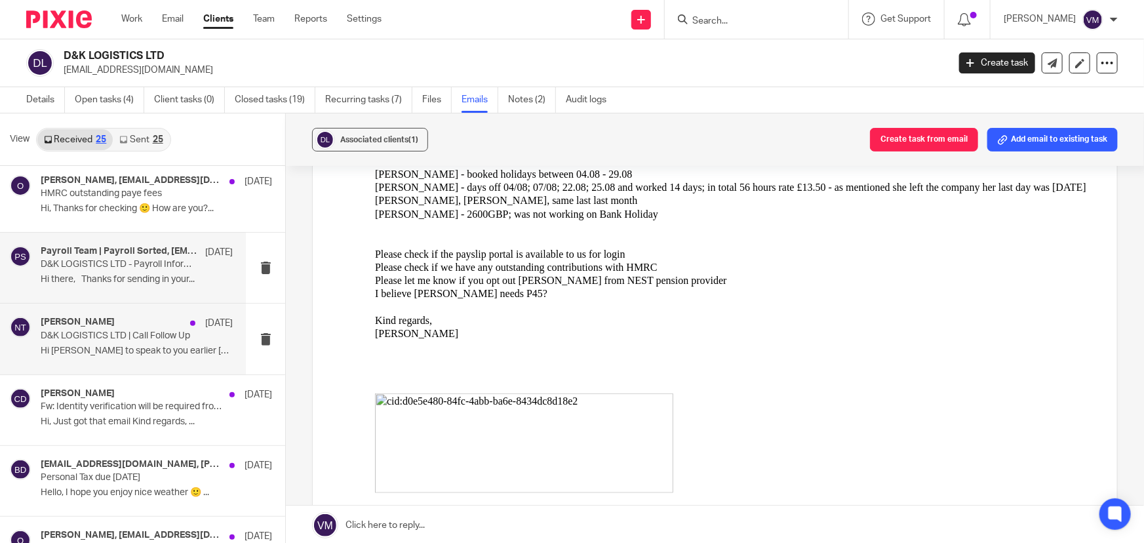
click at [108, 346] on p "Hi Kris Good to speak to you earlier today...." at bounding box center [137, 351] width 192 height 11
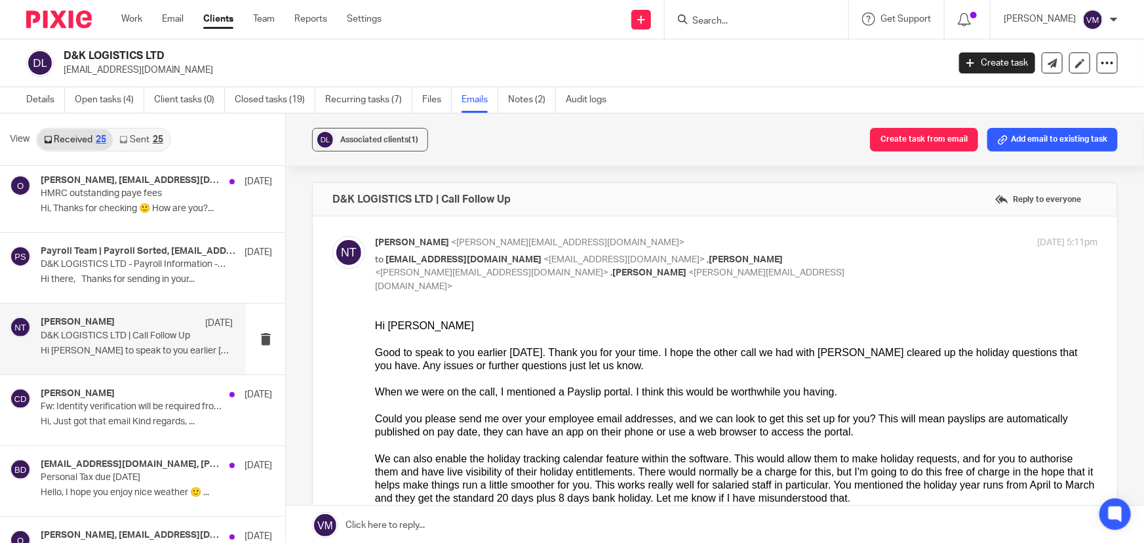
scroll to position [59, 0]
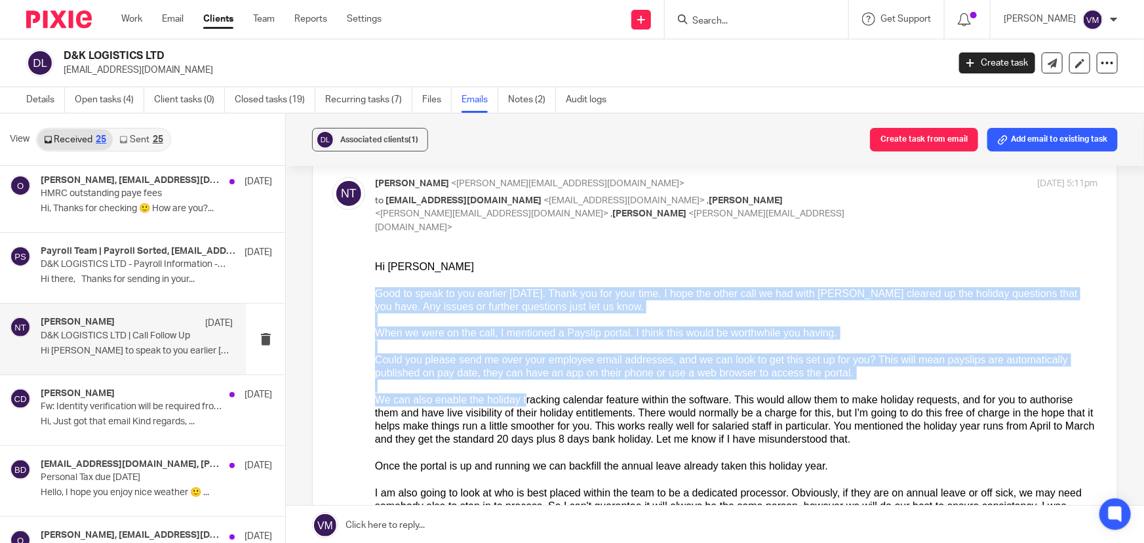
drag, startPoint x: 375, startPoint y: 292, endPoint x: 513, endPoint y: 397, distance: 174.0
click at [526, 369] on div "Could you please send me over your employee email addresses, and we can look to…" at bounding box center [736, 366] width 723 height 27
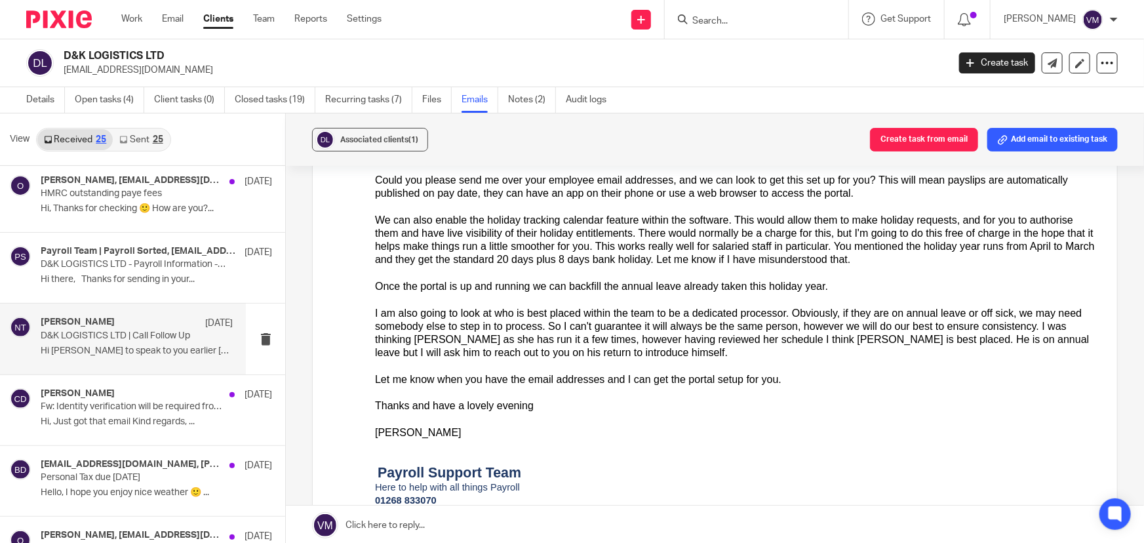
scroll to position [238, 0]
drag, startPoint x: 378, startPoint y: 316, endPoint x: 758, endPoint y: 315, distance: 380.3
click at [758, 315] on div "I am also going to look at who is best placed within the team to be a dedicated…" at bounding box center [736, 334] width 723 height 53
click at [763, 394] on div at bounding box center [736, 393] width 723 height 13
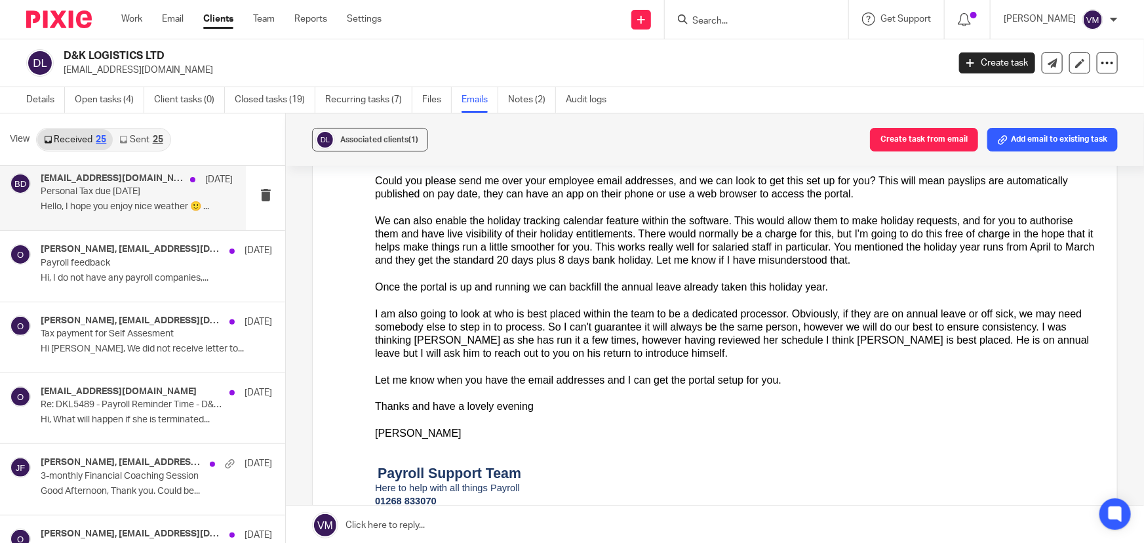
scroll to position [1013, 0]
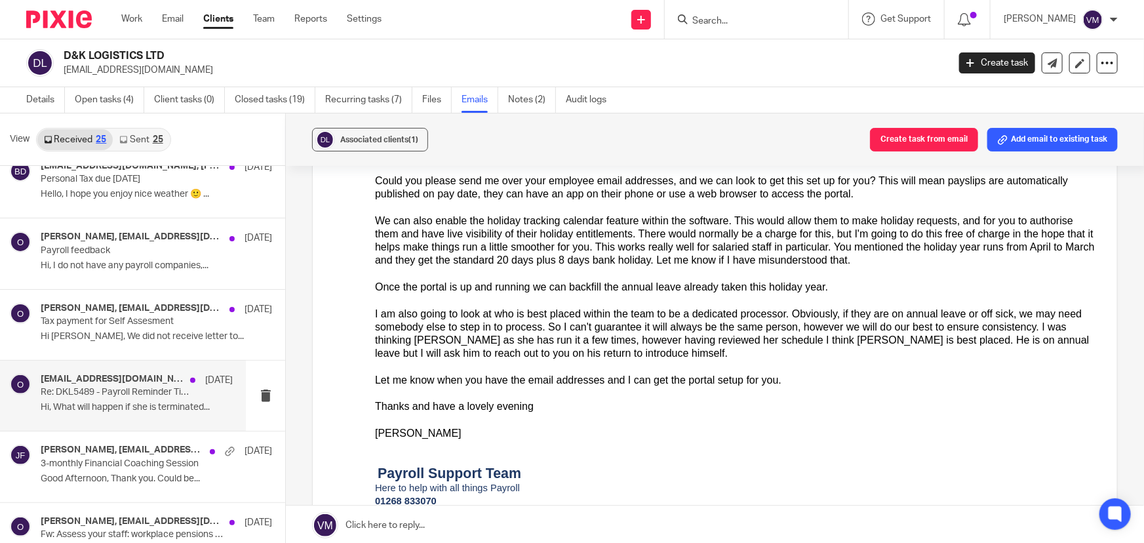
click at [105, 404] on p "Hi, What will happen if she is terminated..." at bounding box center [137, 407] width 192 height 11
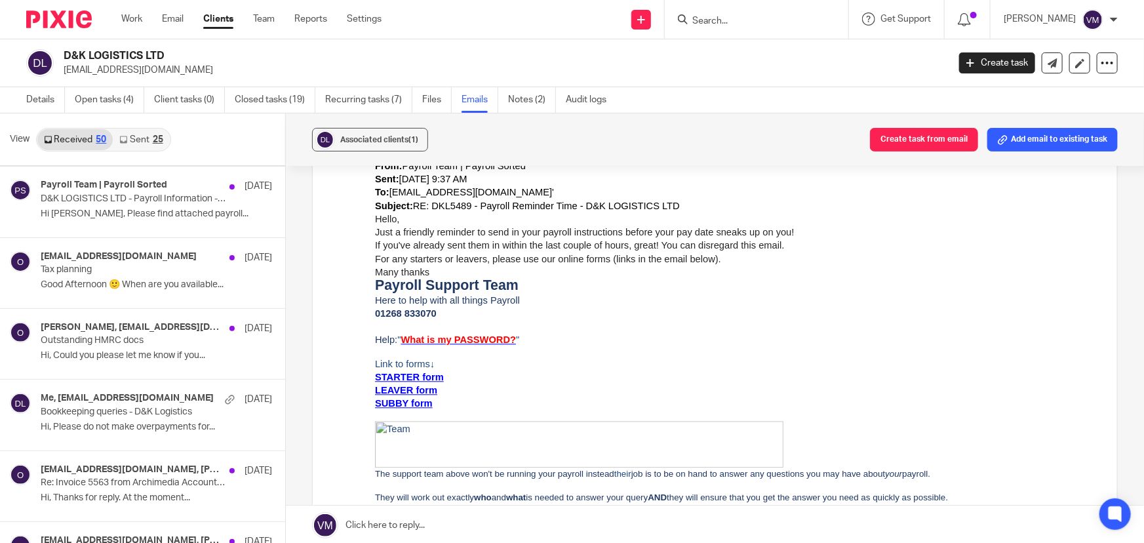
scroll to position [1848, 0]
click at [144, 132] on link "Sent 25" at bounding box center [141, 139] width 56 height 21
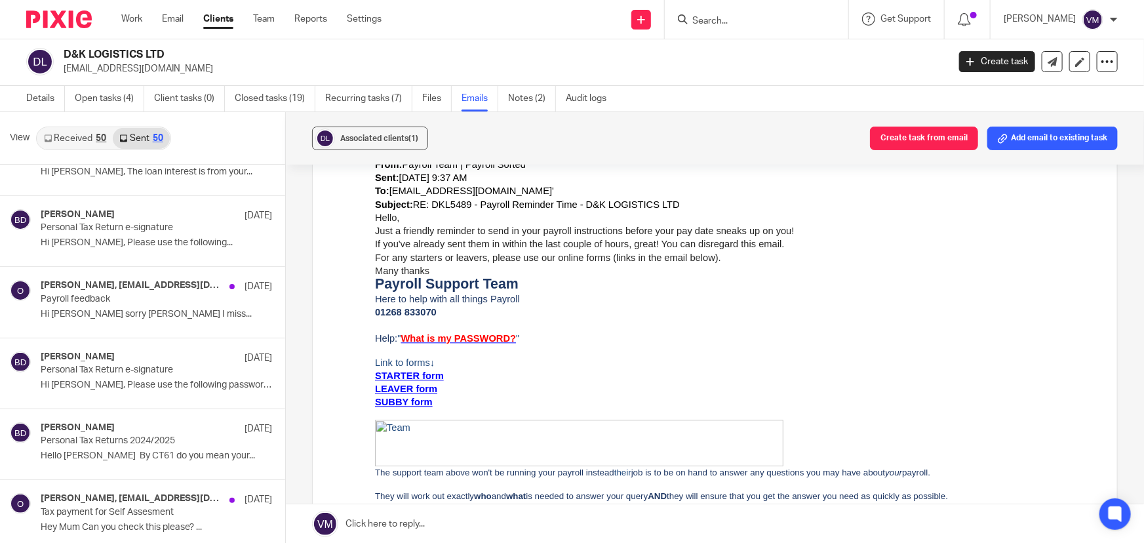
scroll to position [1549, 0]
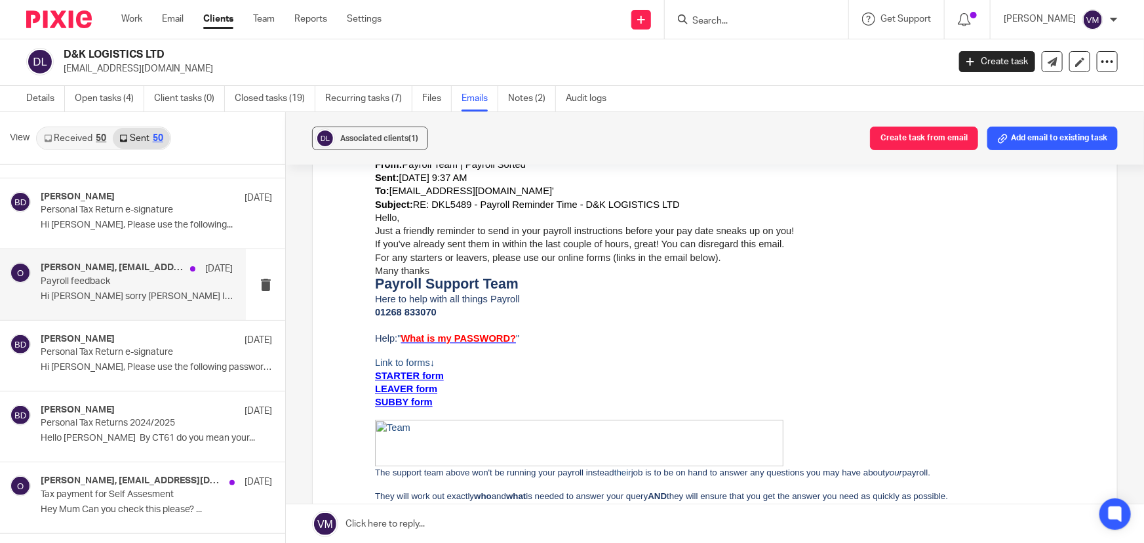
click at [85, 281] on p "Payroll feedback" at bounding box center [118, 281] width 154 height 11
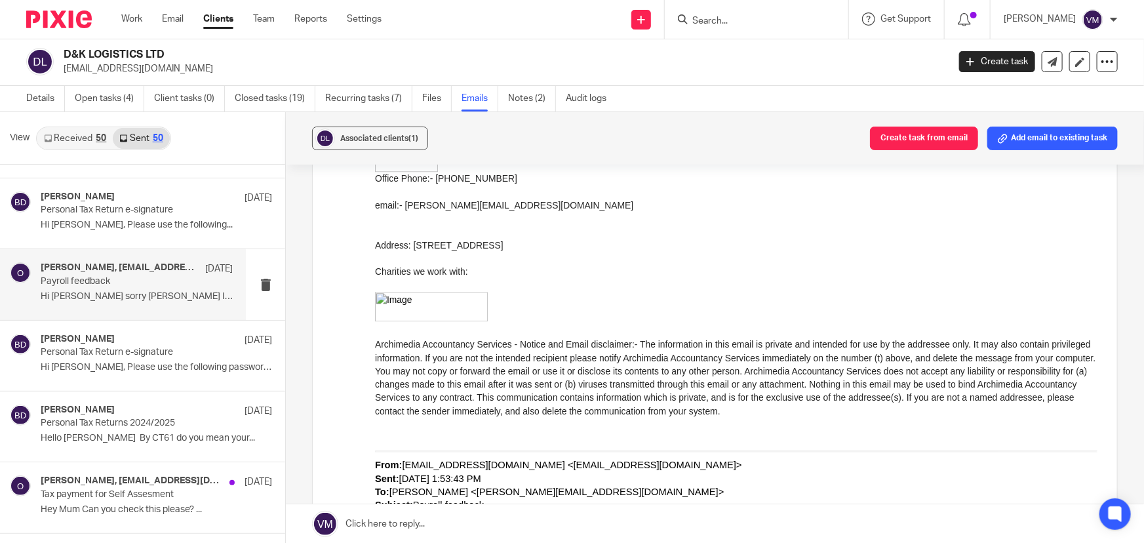
scroll to position [0, 0]
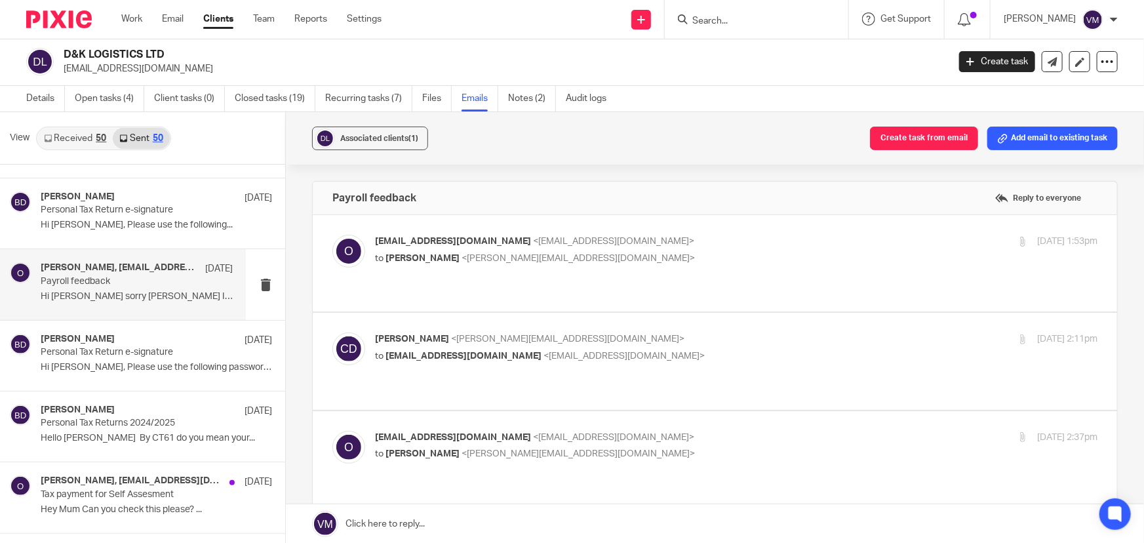
click at [711, 231] on label at bounding box center [715, 263] width 805 height 96
click at [332, 234] on input "checkbox" at bounding box center [332, 234] width 1 height 1
checkbox input "true"
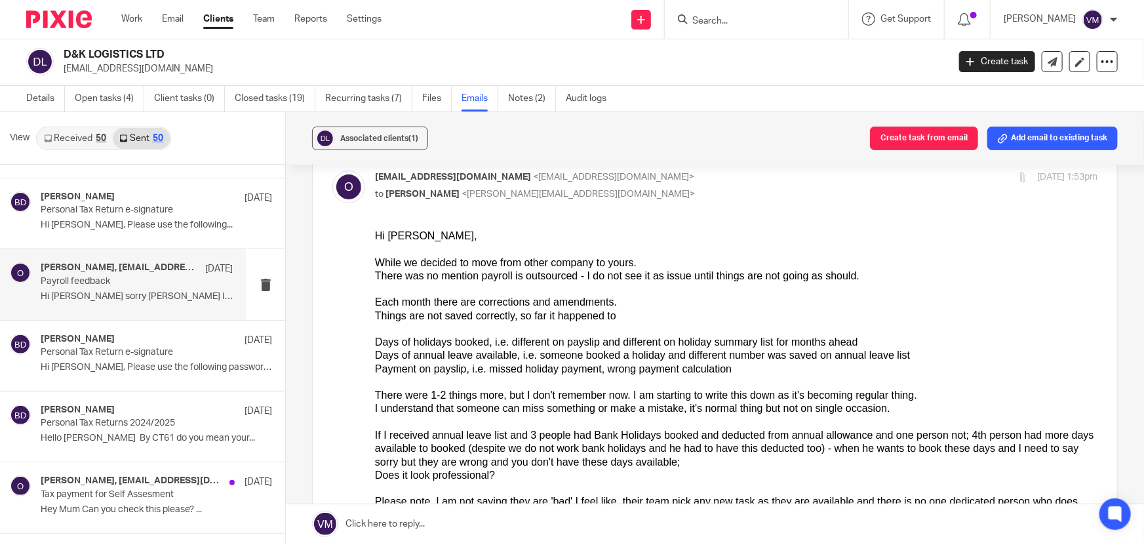
scroll to position [59, 0]
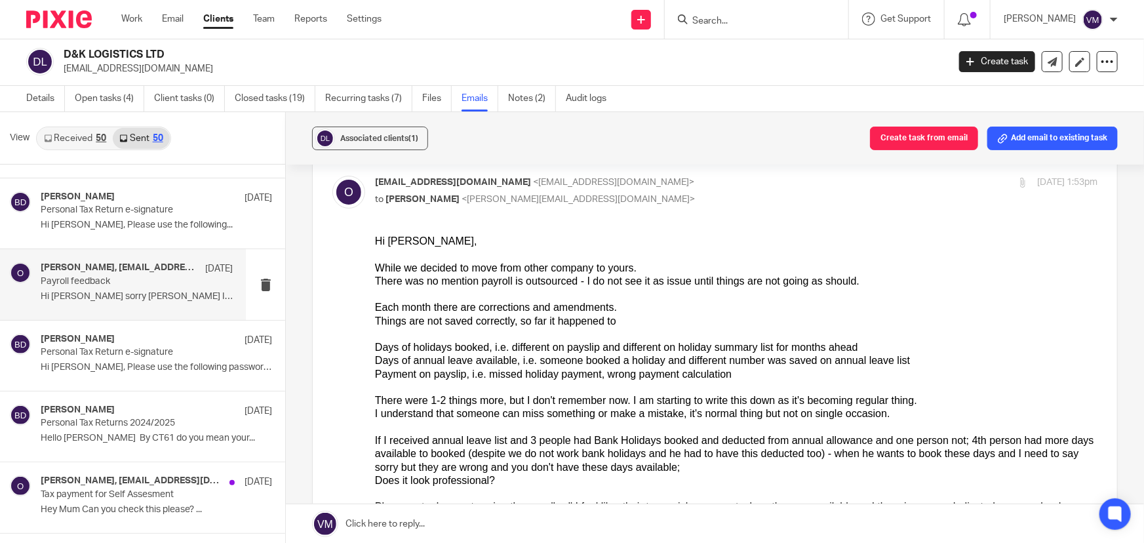
drag, startPoint x: 383, startPoint y: 276, endPoint x: 519, endPoint y: 277, distance: 136.4
click at [519, 277] on div "There was no mention payroll is outsourced - I do not see it as issue until thi…" at bounding box center [736, 280] width 723 height 13
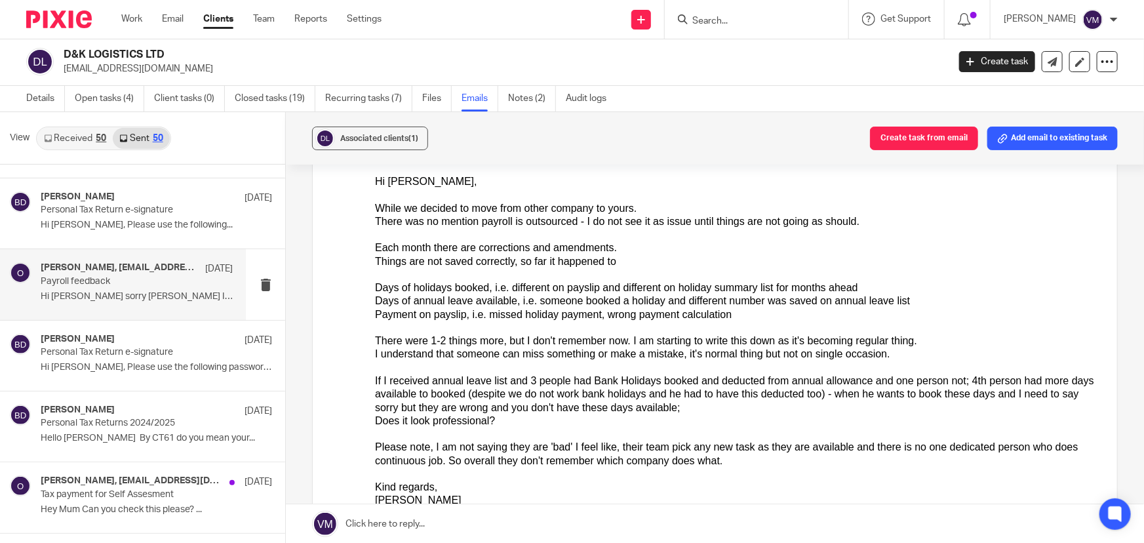
scroll to position [178, 0]
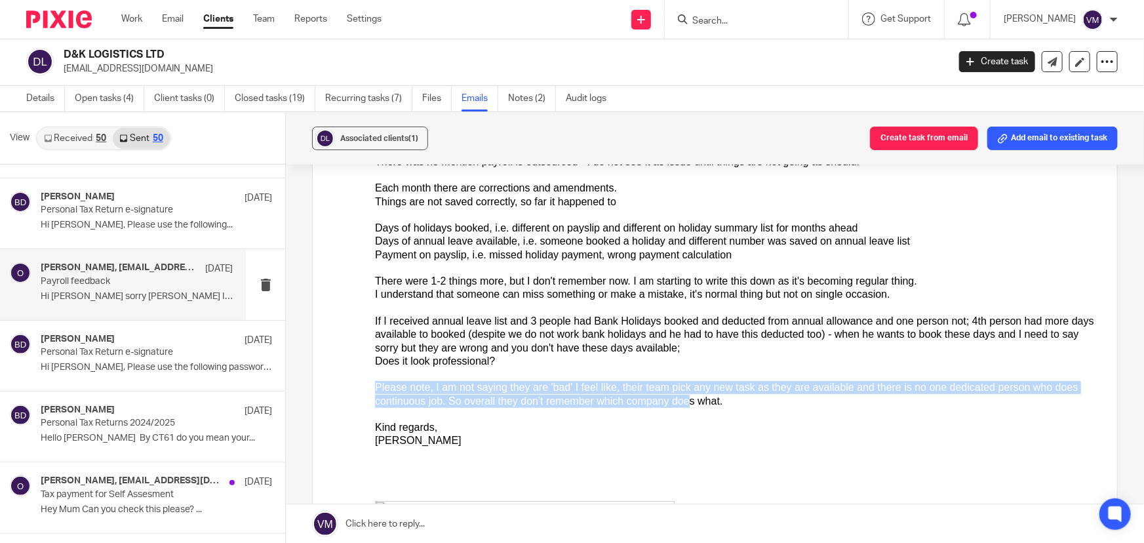
drag, startPoint x: 376, startPoint y: 388, endPoint x: 616, endPoint y: 397, distance: 240.2
click at [616, 397] on div "Please note, I am not saying they are 'bad' I feel like, their team pick any ne…" at bounding box center [736, 393] width 723 height 27
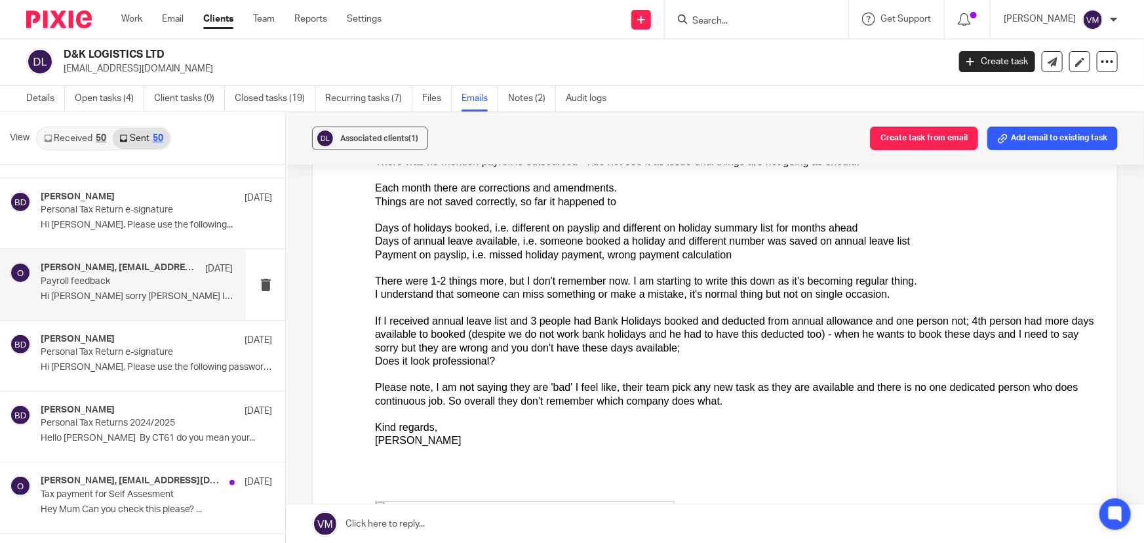
click at [704, 408] on div at bounding box center [736, 413] width 723 height 13
click at [257, 14] on link "Team" at bounding box center [264, 18] width 22 height 13
